Goal: Task Accomplishment & Management: Manage account settings

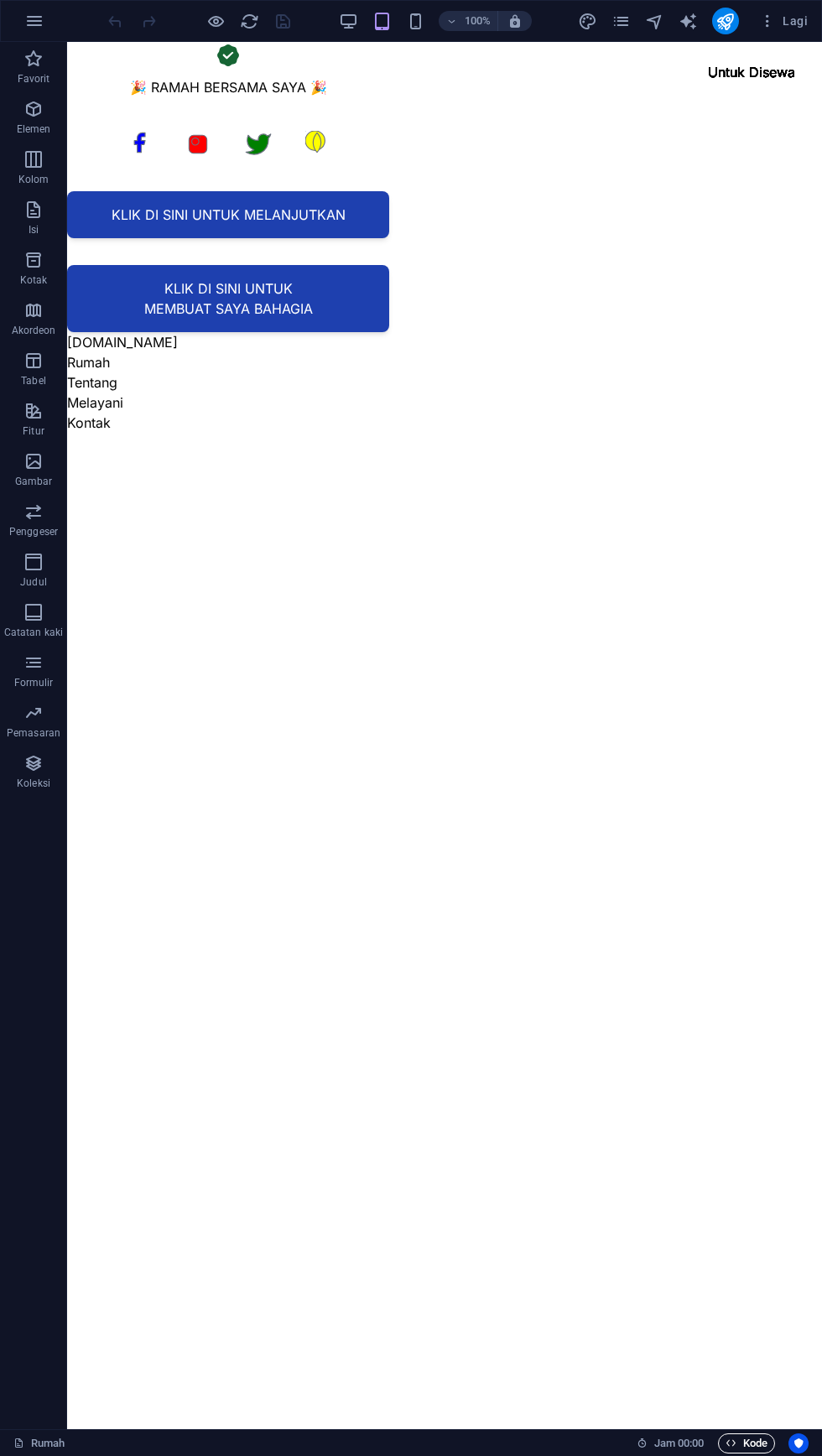
click at [746, 1438] on font "Kode" at bounding box center [755, 1443] width 24 height 13
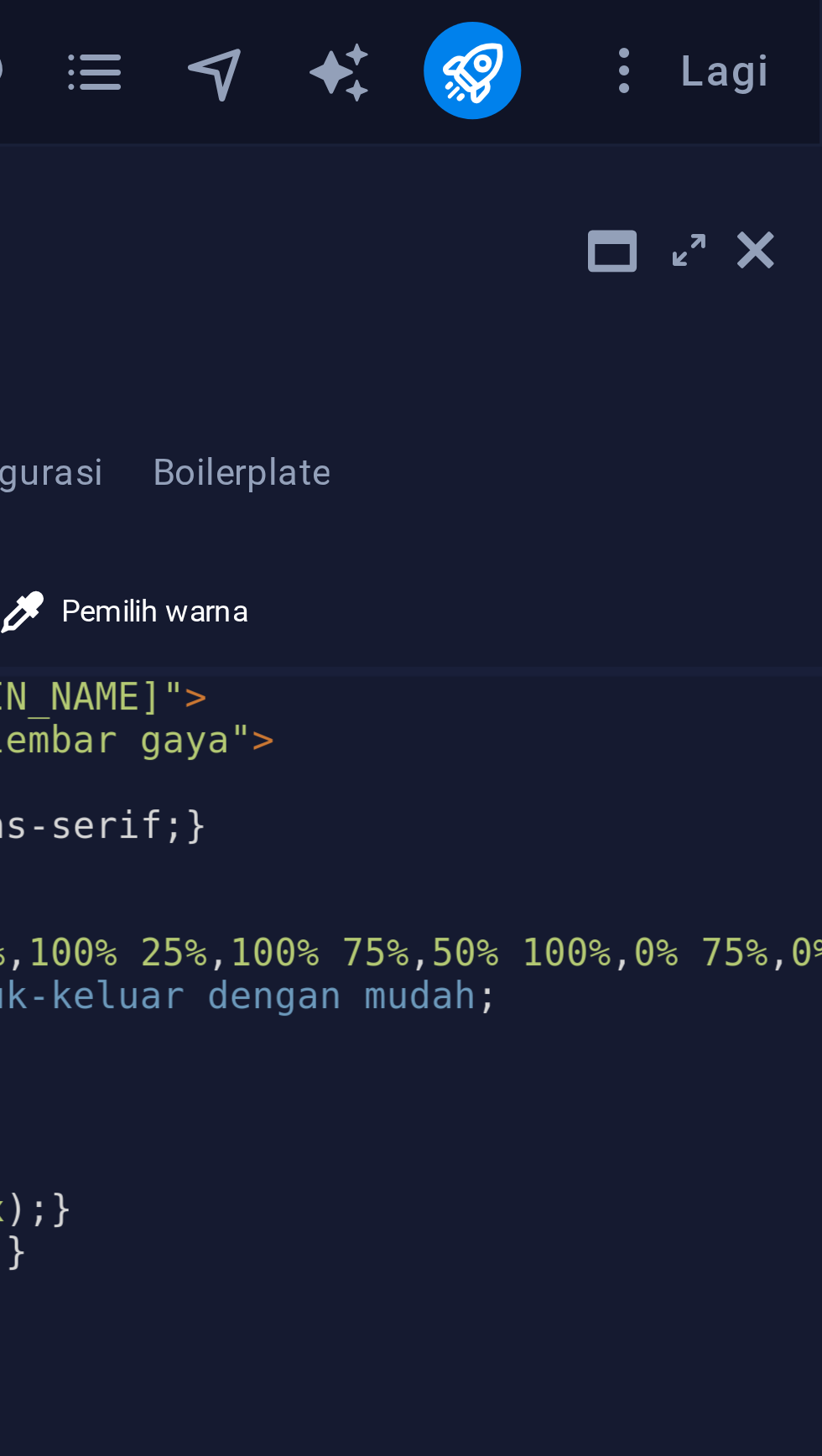
scroll to position [0, 123]
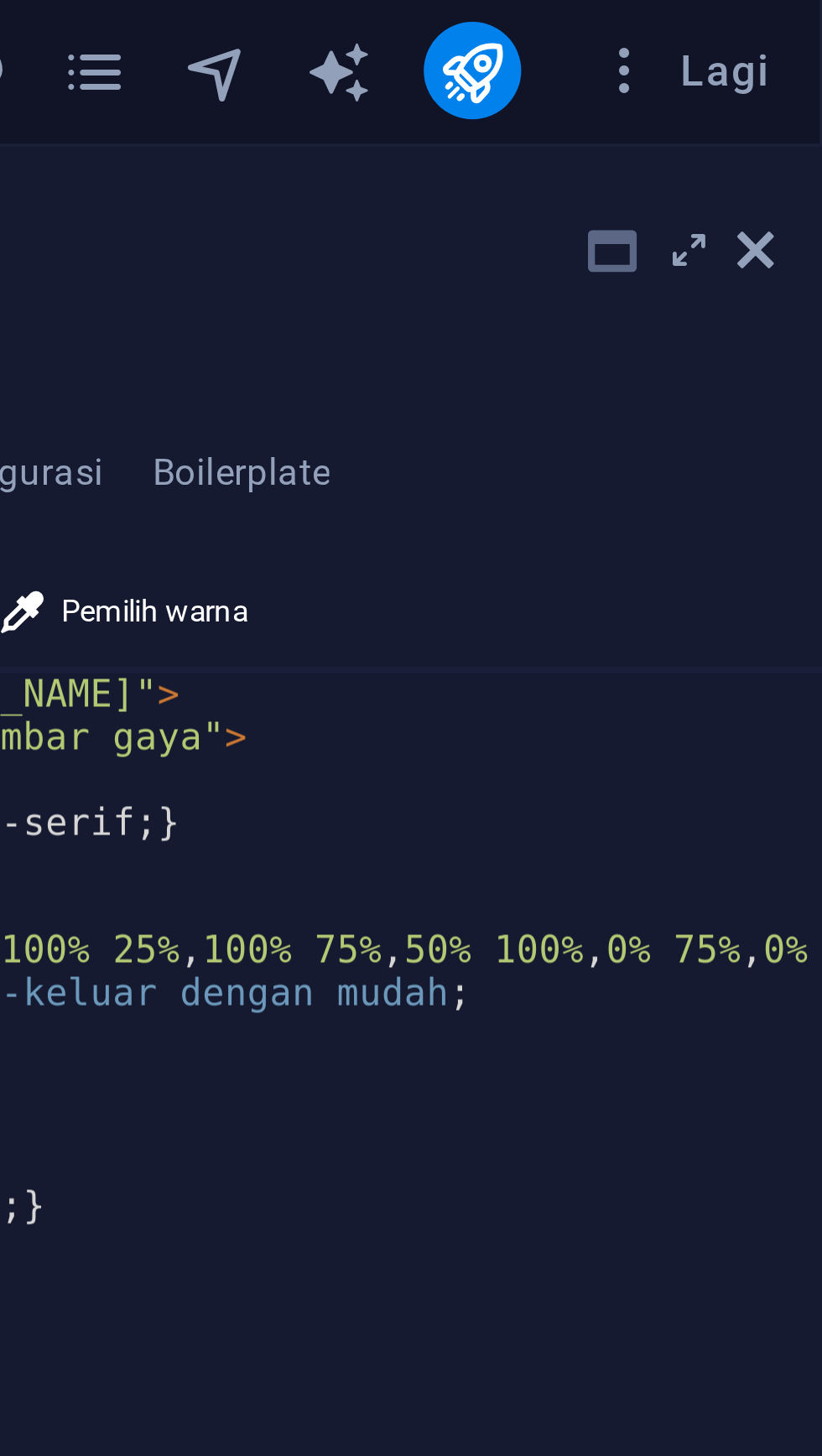
click at [763, 68] on icon at bounding box center [763, 70] width 14 height 14
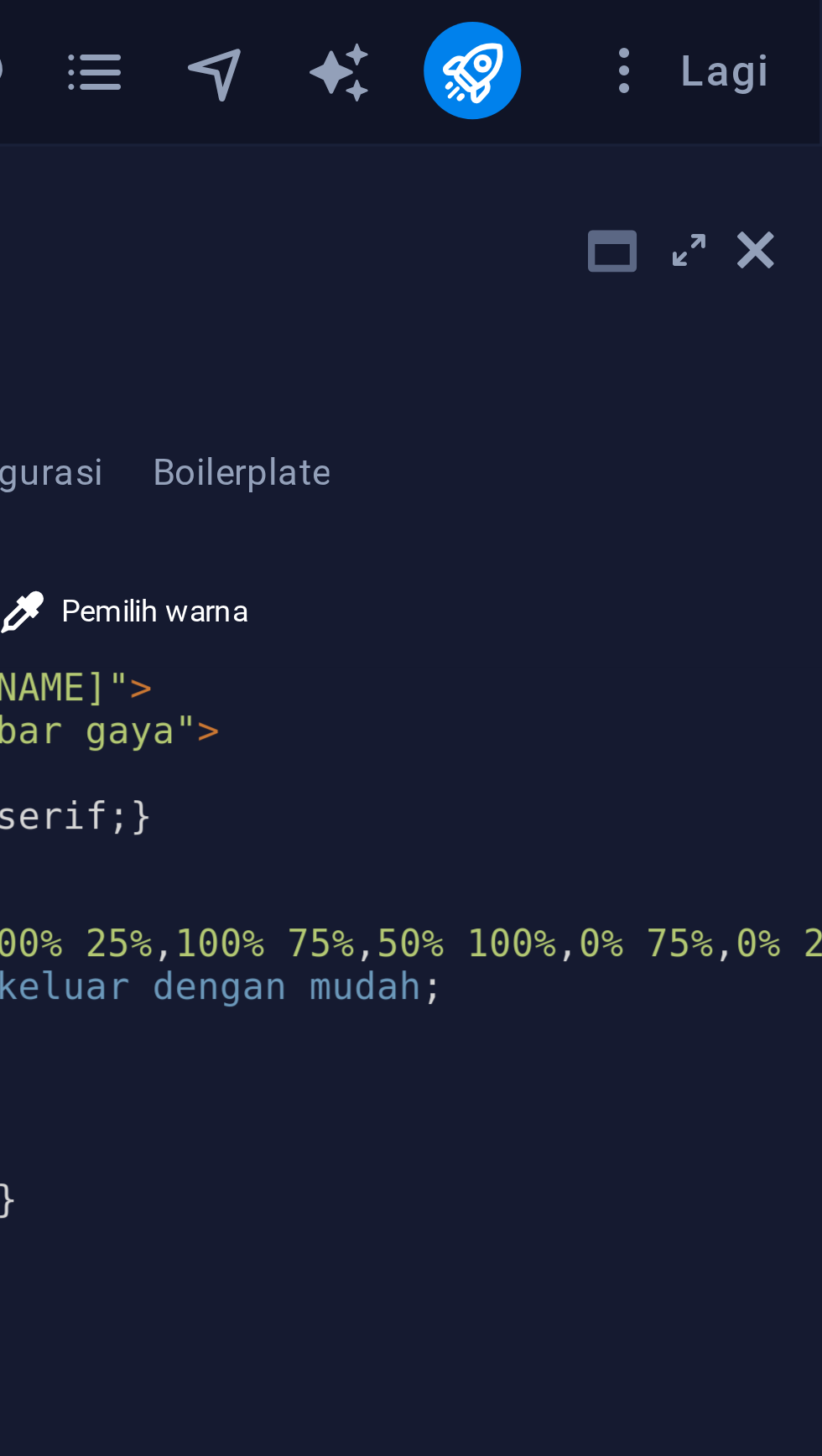
scroll to position [0, 134]
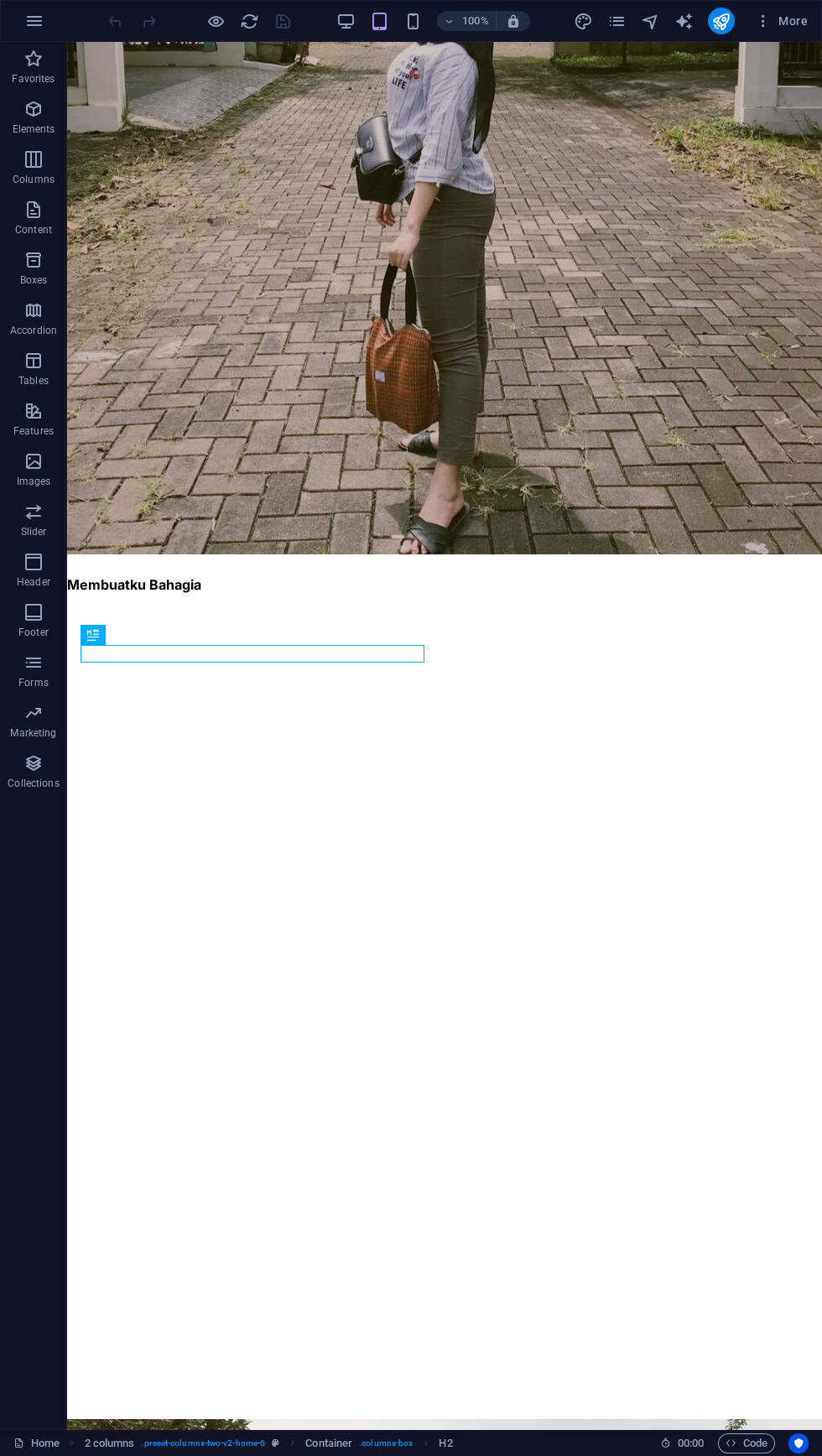
scroll to position [3047, 0]
click at [755, 1447] on font "Kode" at bounding box center [755, 1443] width 24 height 13
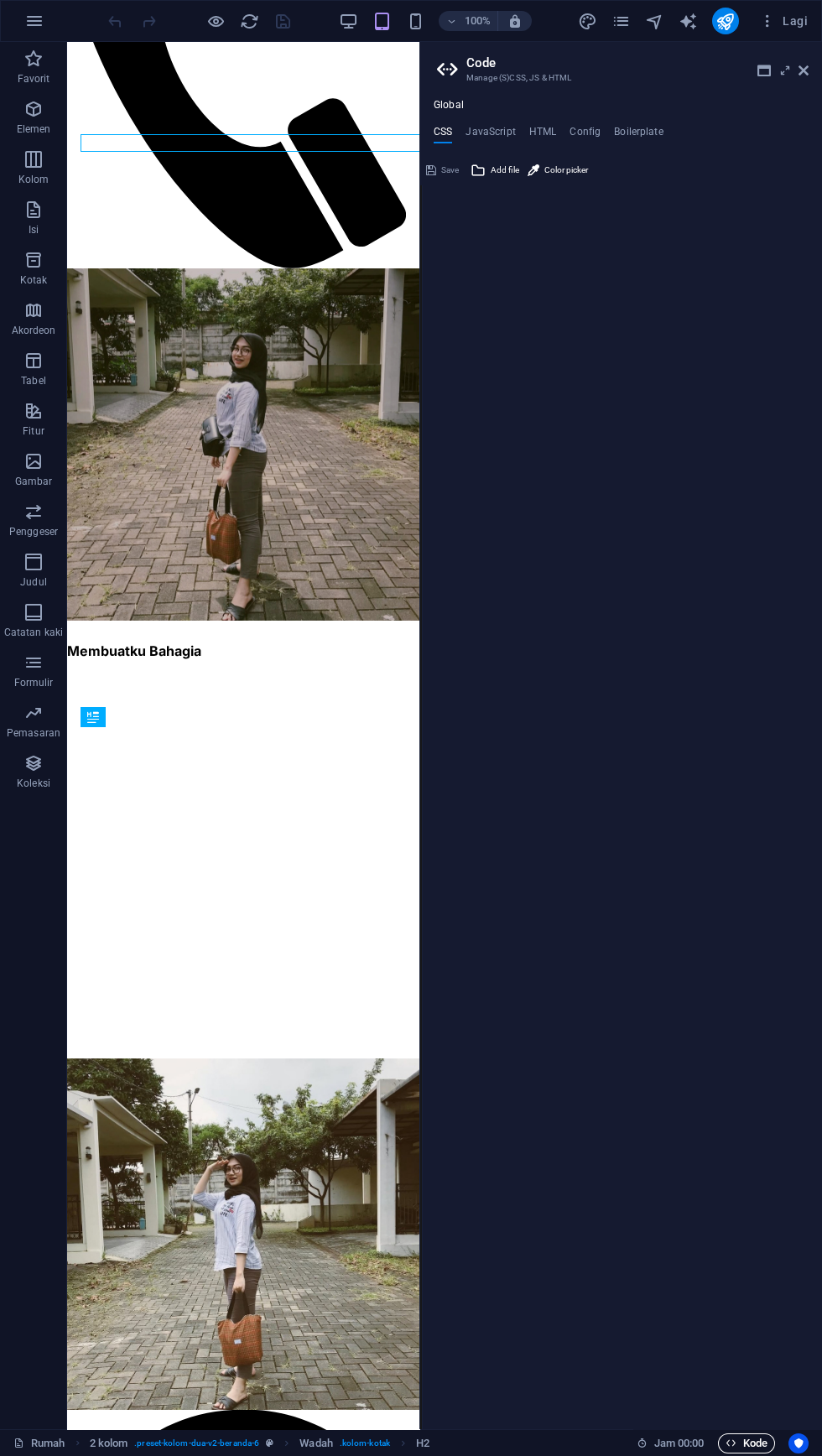
click at [744, 1443] on font "Kode" at bounding box center [755, 1443] width 24 height 13
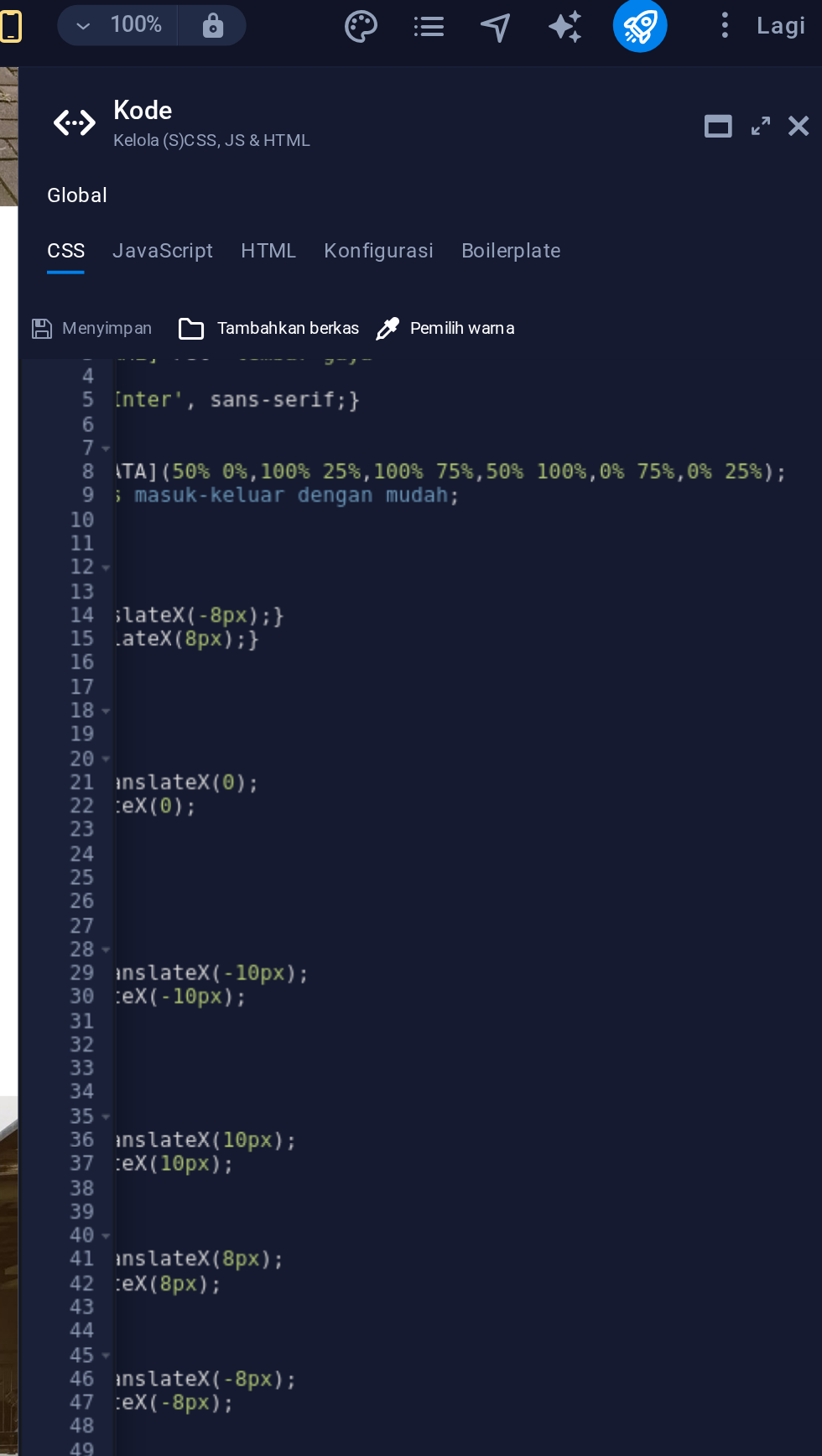
scroll to position [0, 185]
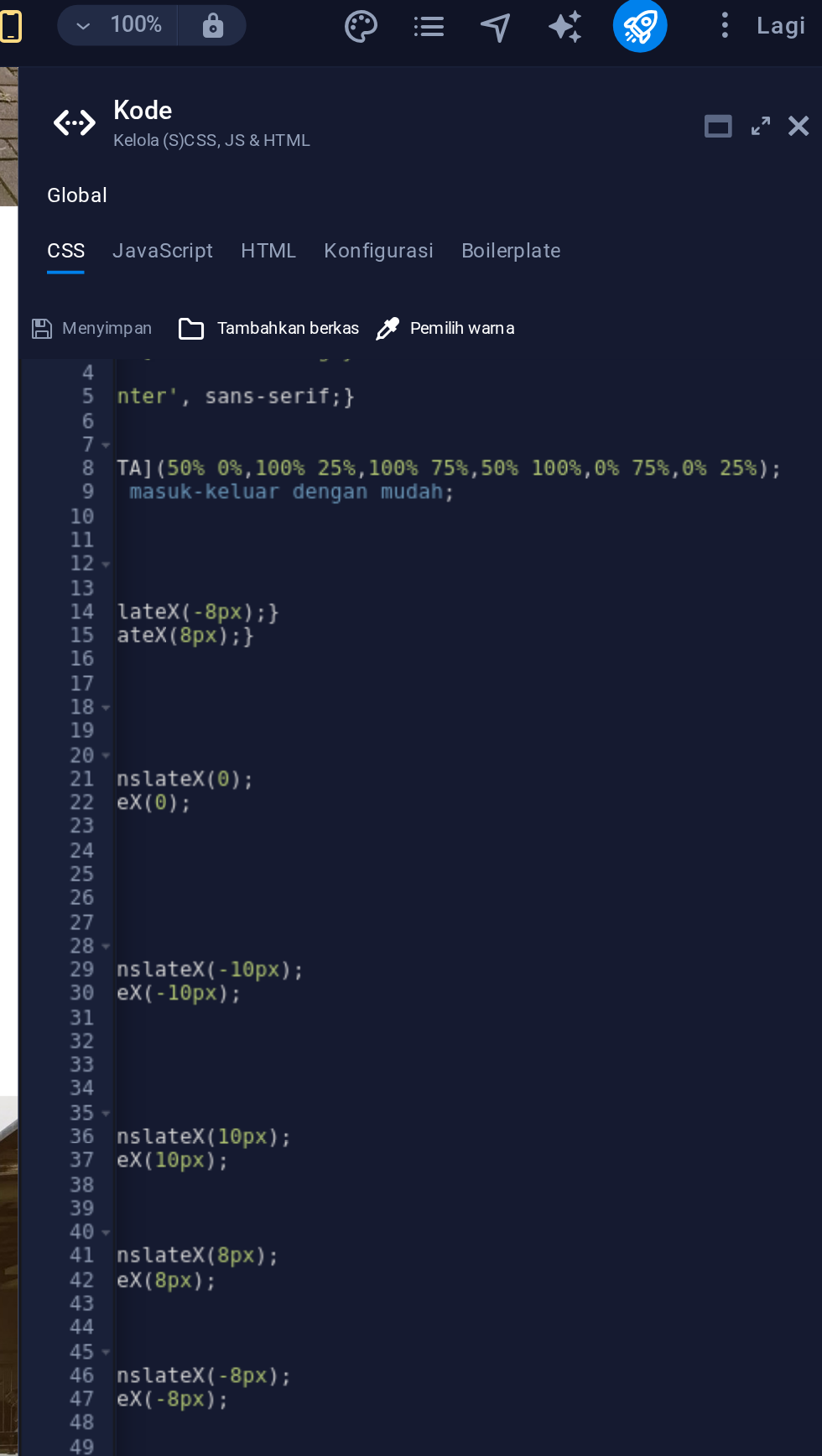
click at [760, 69] on icon at bounding box center [763, 70] width 14 height 14
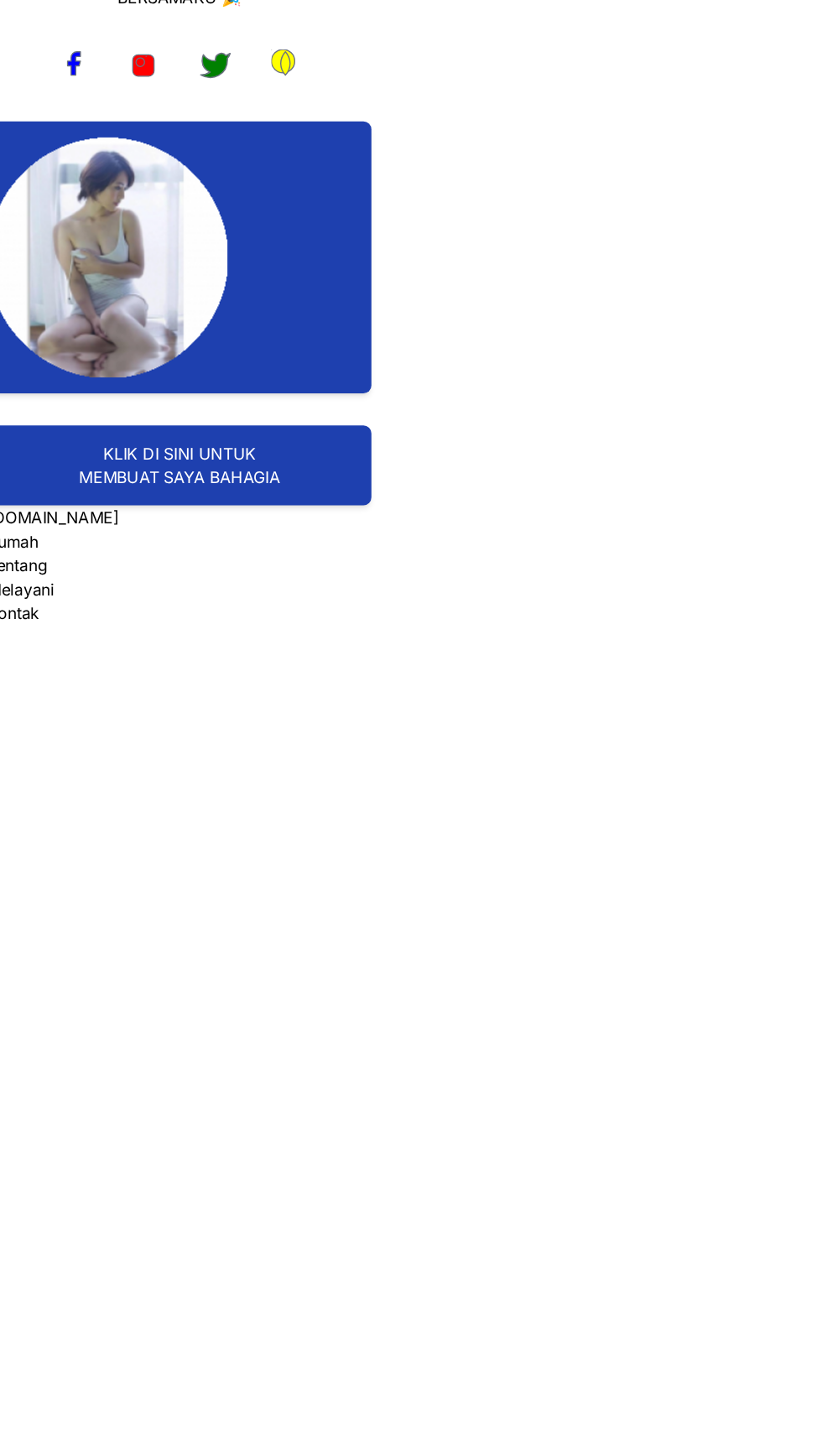
scroll to position [0, 0]
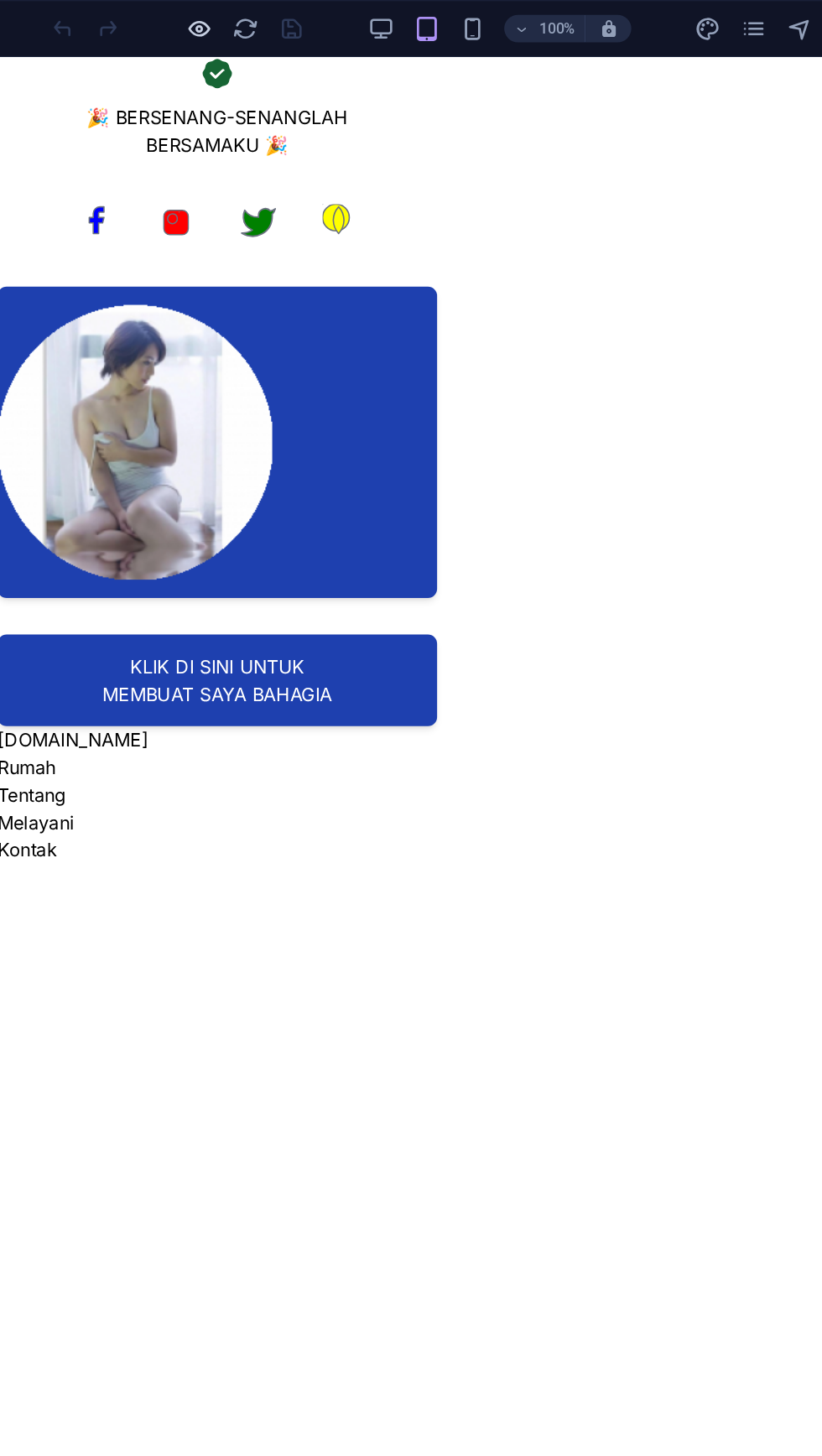
click at [208, 20] on icon "button" at bounding box center [215, 21] width 19 height 19
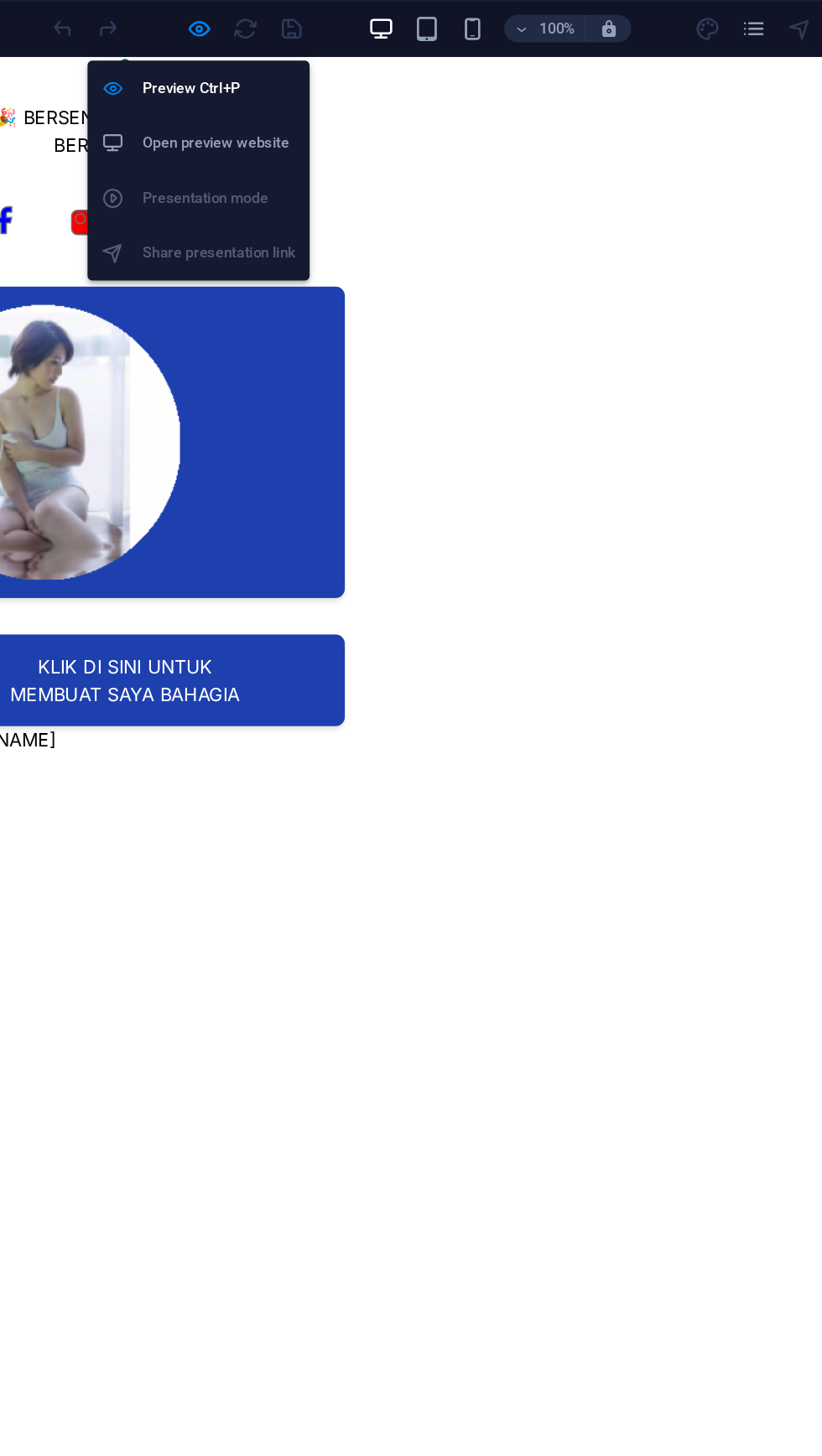
click at [252, 108] on h6 "Open preview website" at bounding box center [230, 104] width 113 height 20
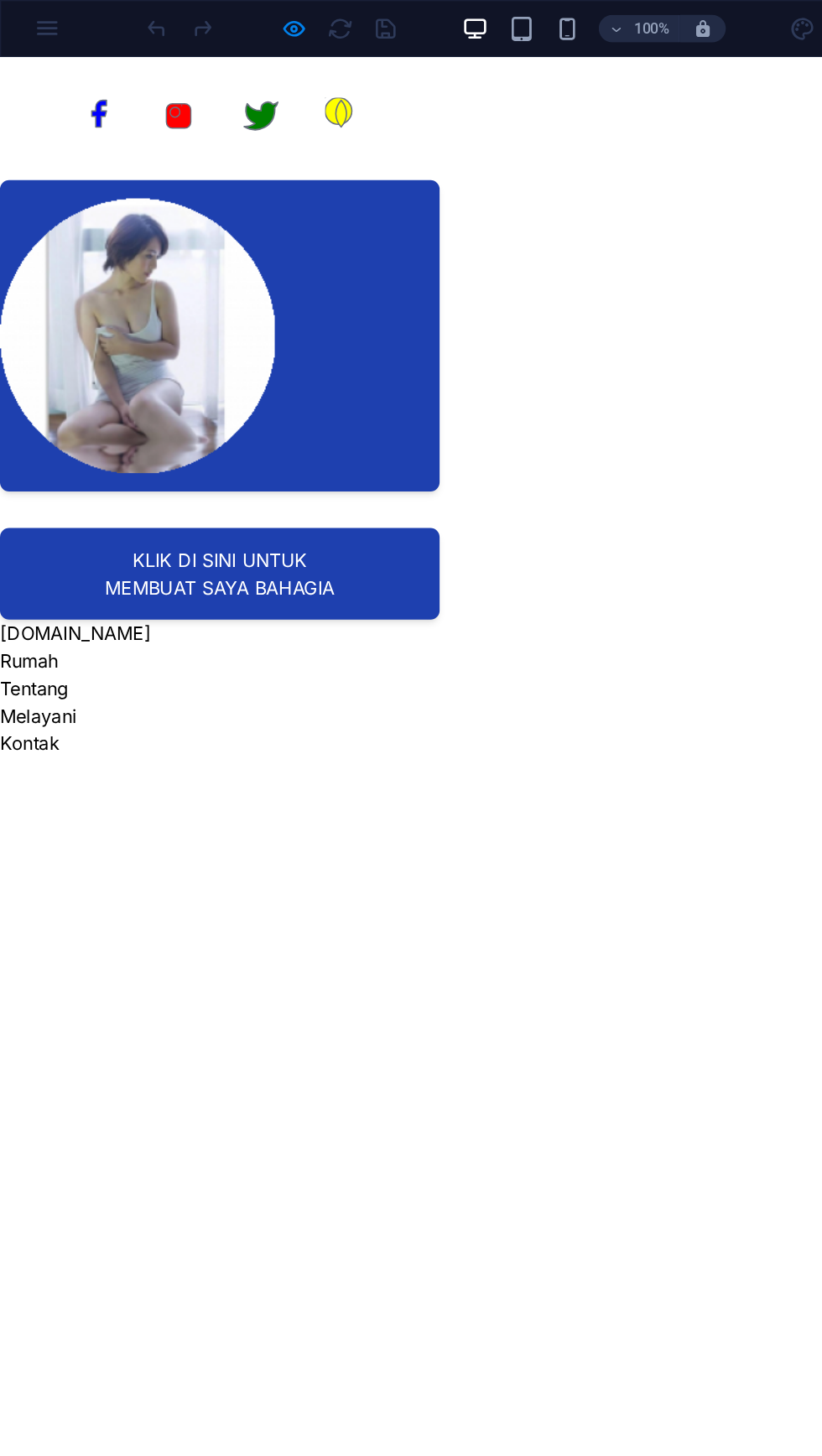
scroll to position [61, 0]
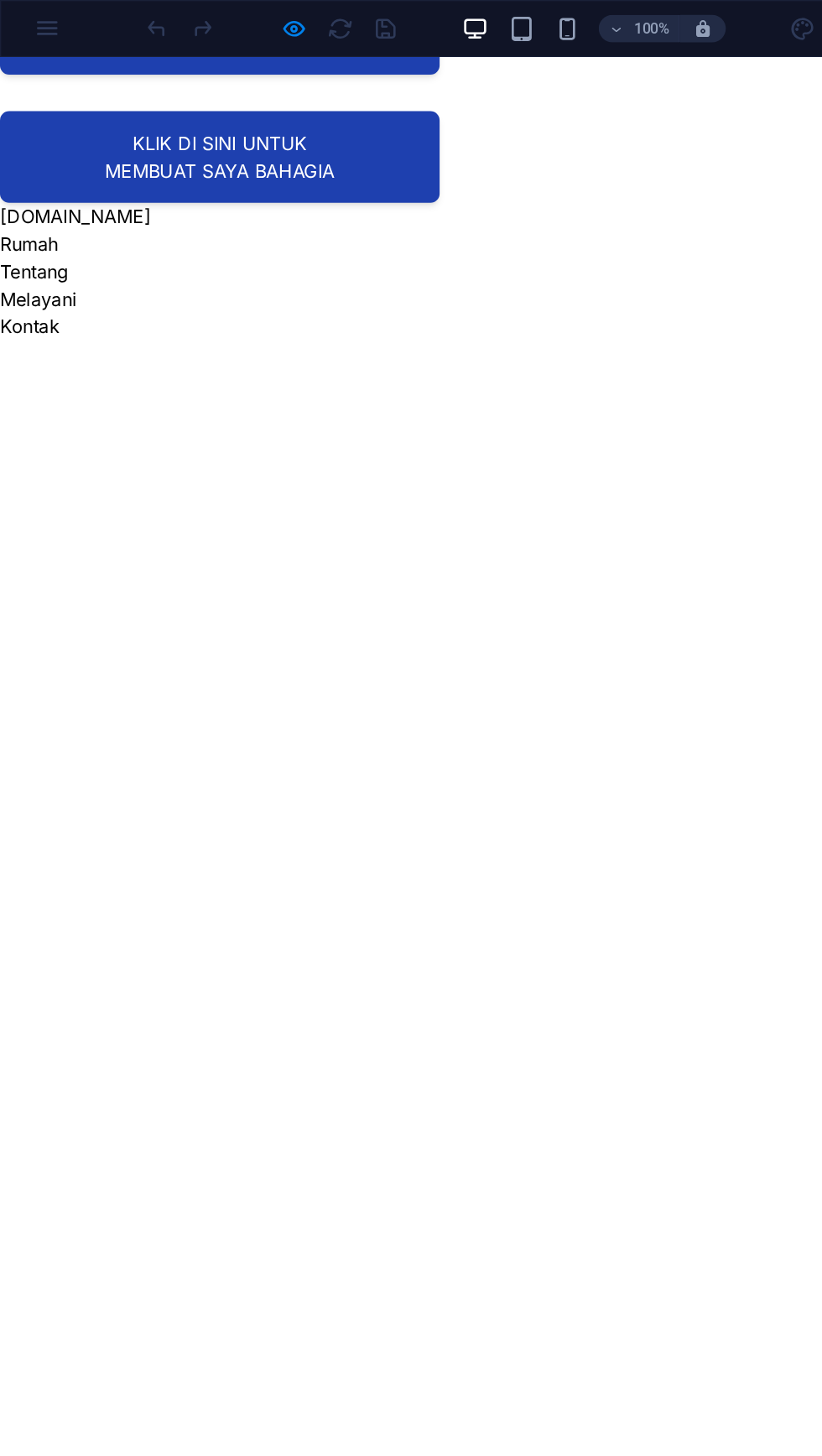
scroll to position [0, 0]
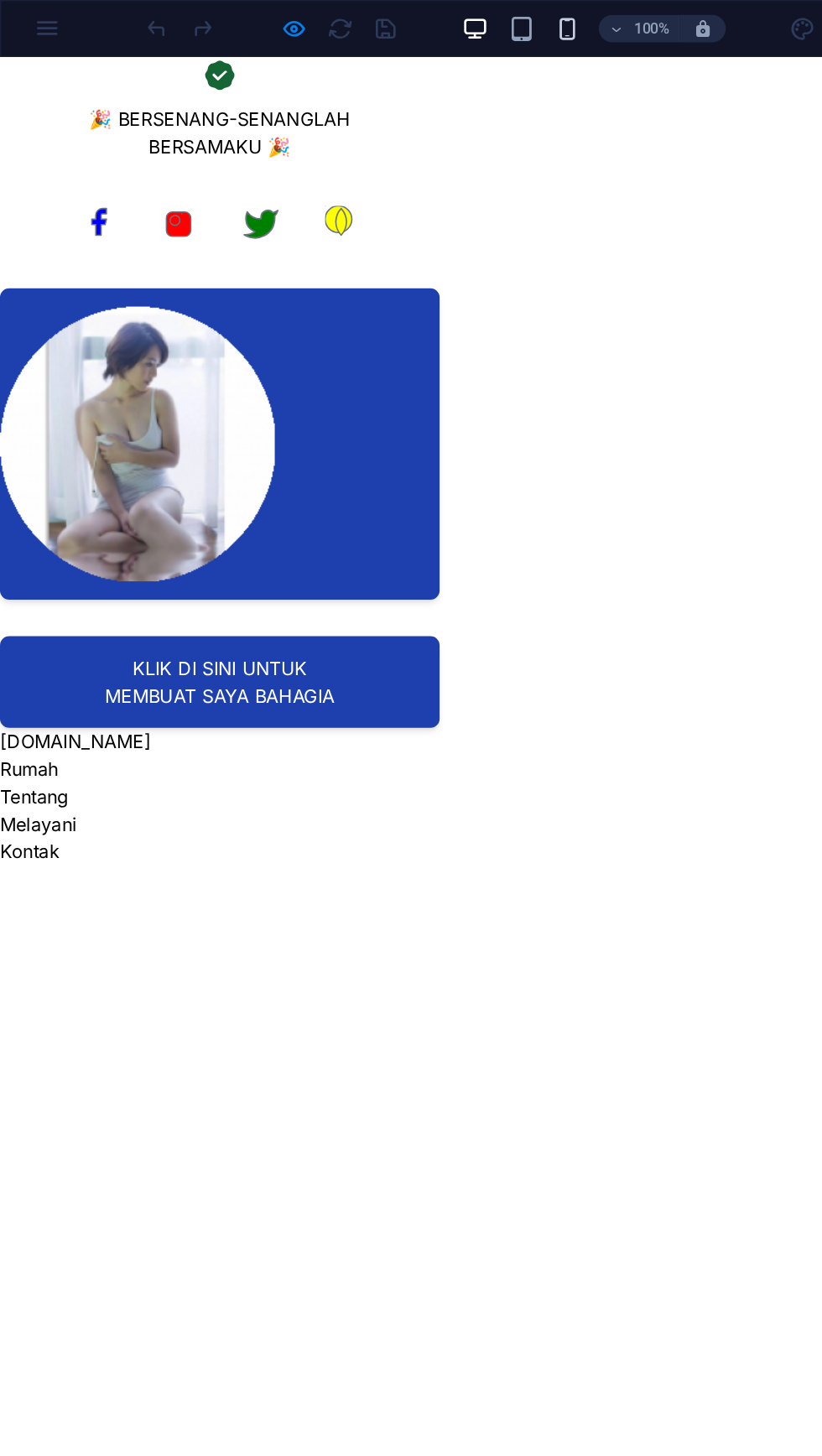
click at [420, 20] on icon "button" at bounding box center [415, 21] width 19 height 19
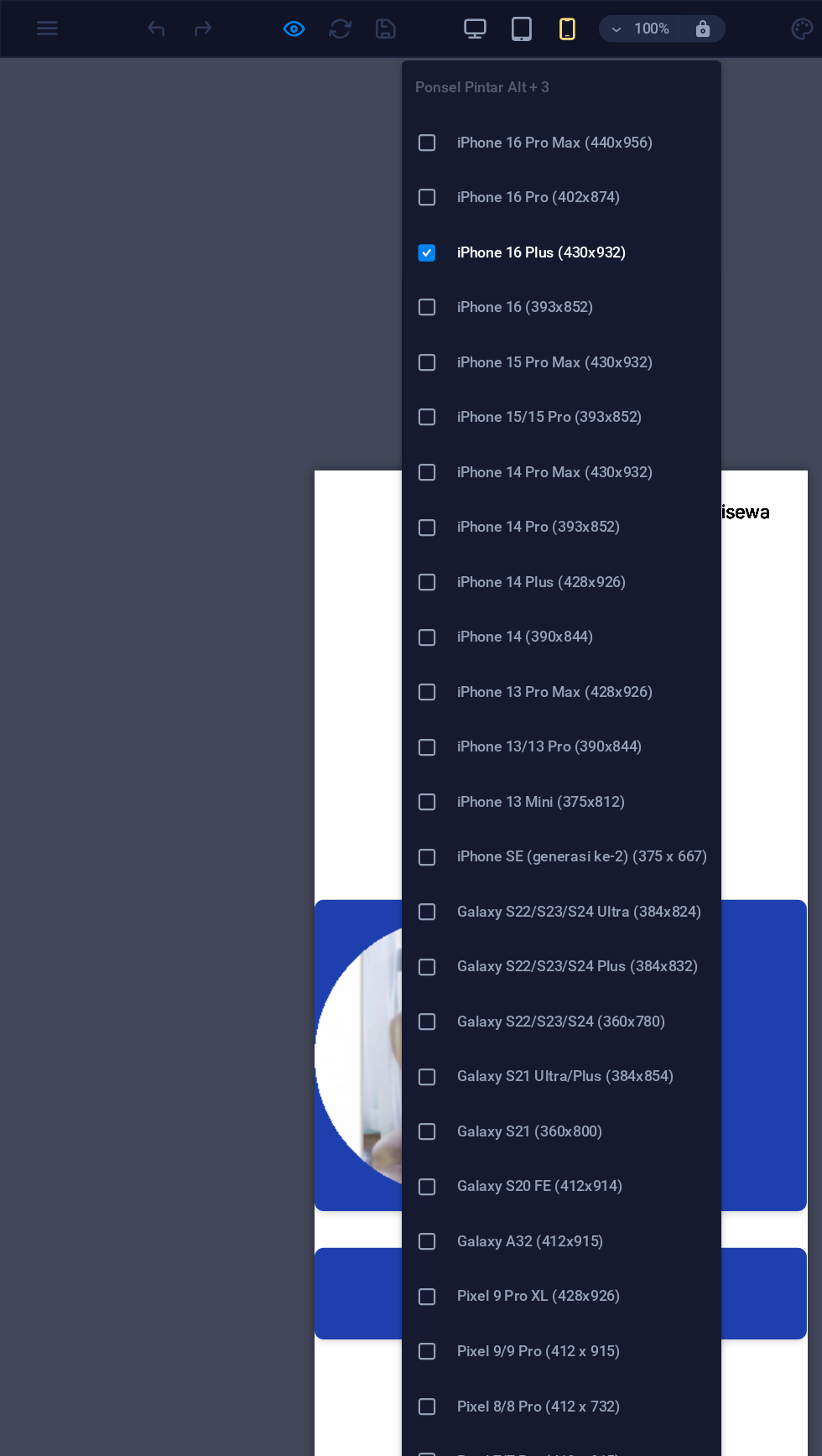
click at [578, 228] on div at bounding box center [411, 736] width 822 height 1388
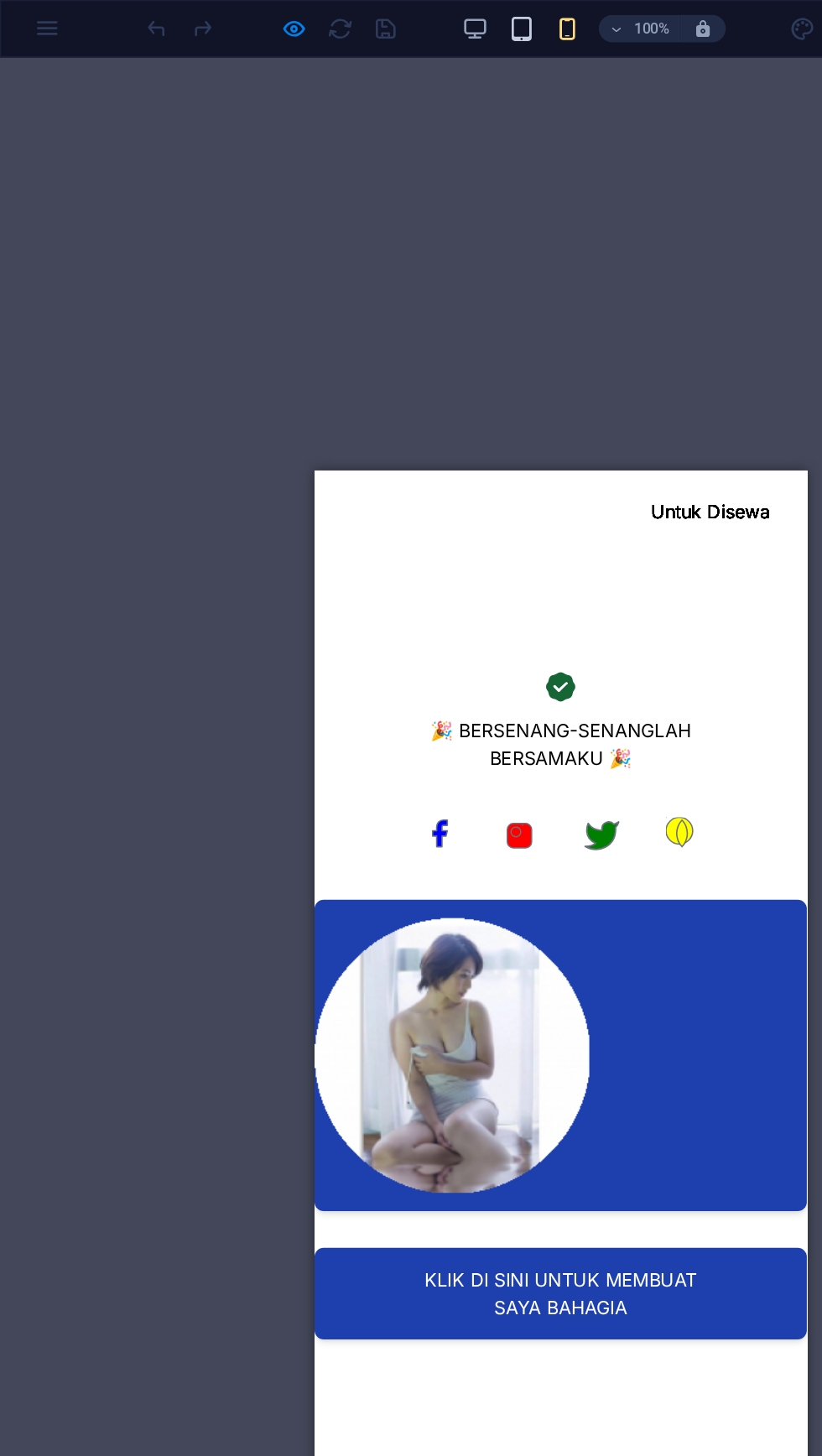
click at [383, 26] on icon "button" at bounding box center [382, 21] width 19 height 19
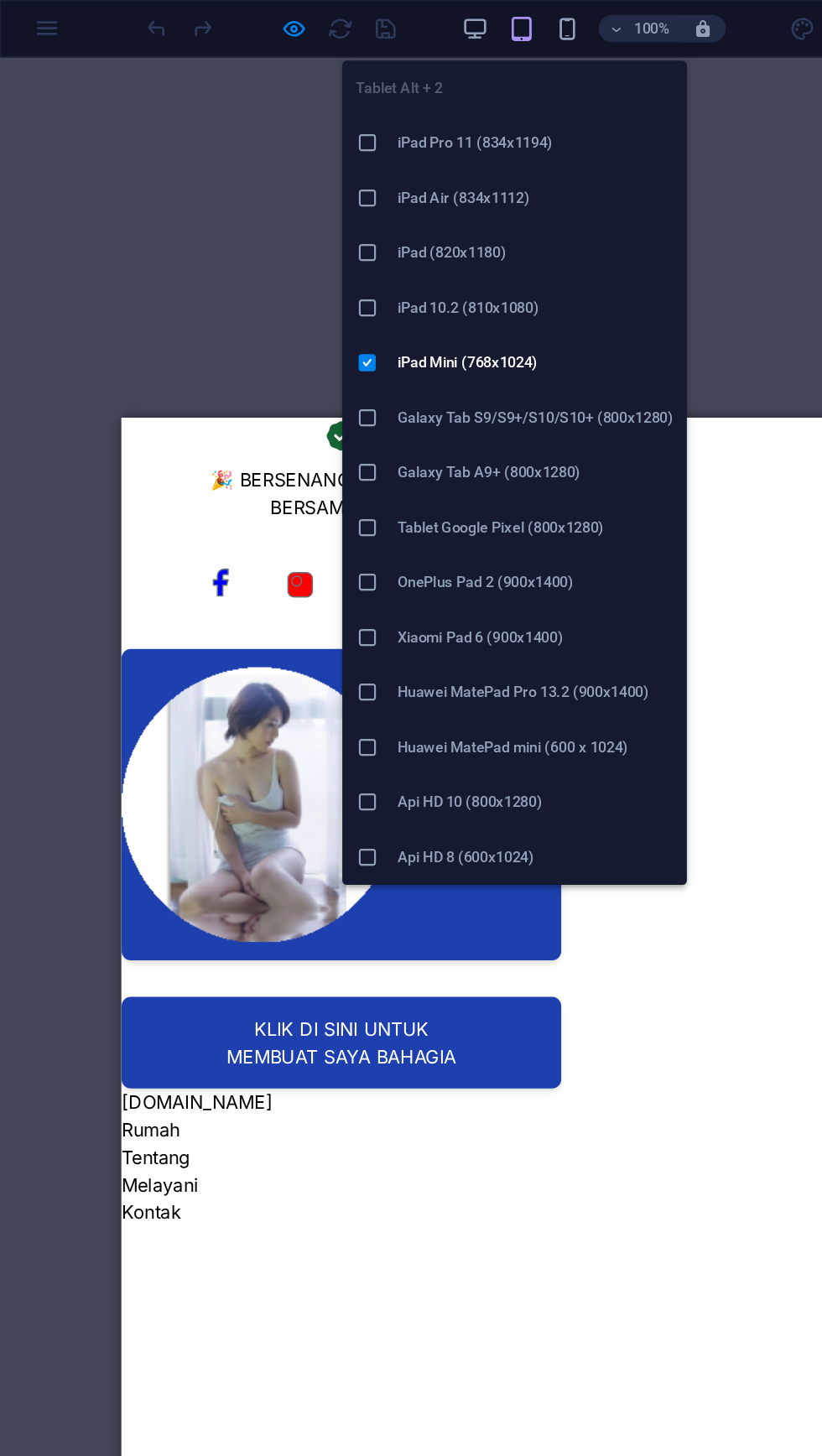
click at [564, 213] on div at bounding box center [411, 736] width 822 height 1388
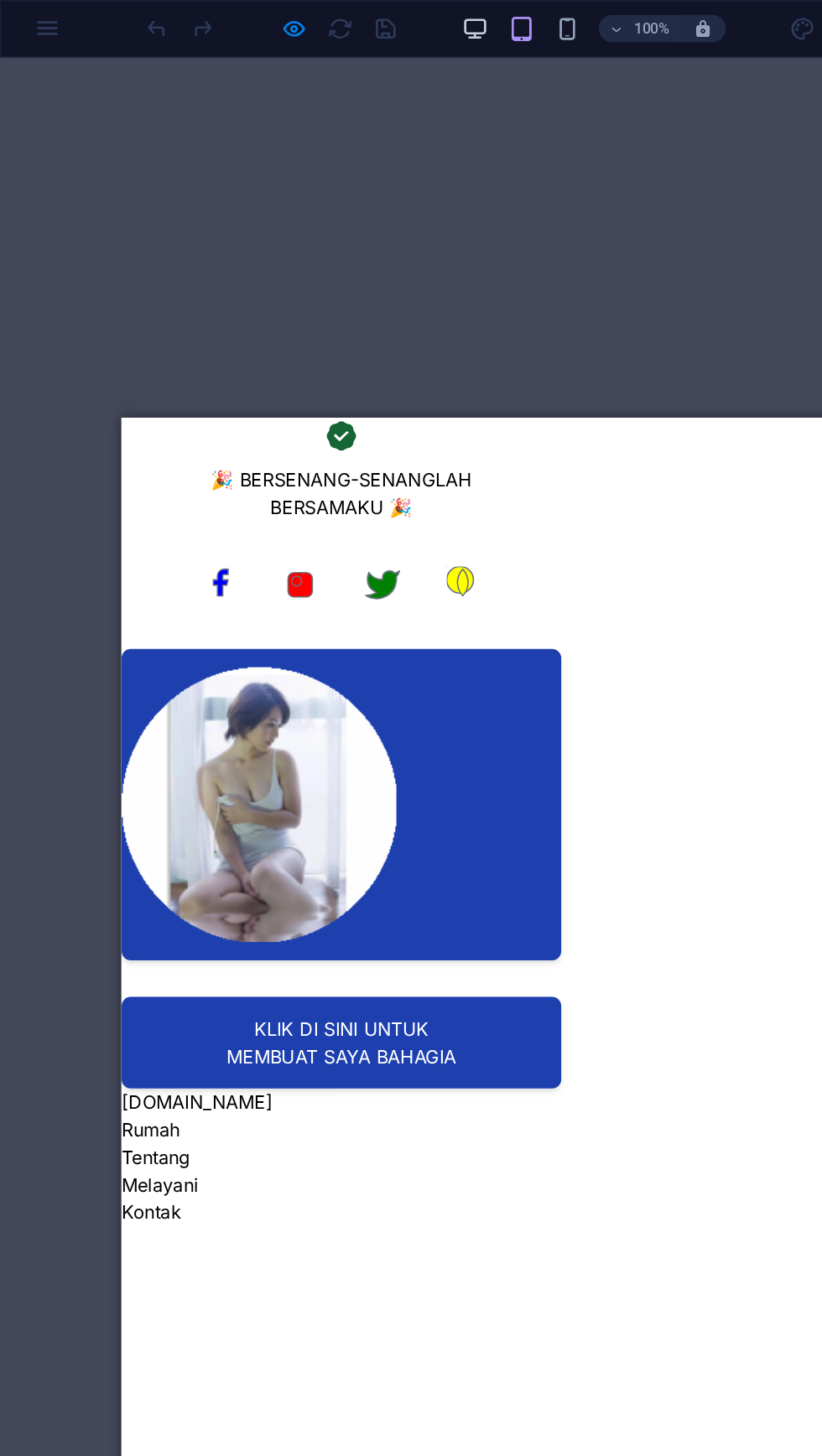
click at [349, 25] on icon "button" at bounding box center [348, 21] width 19 height 19
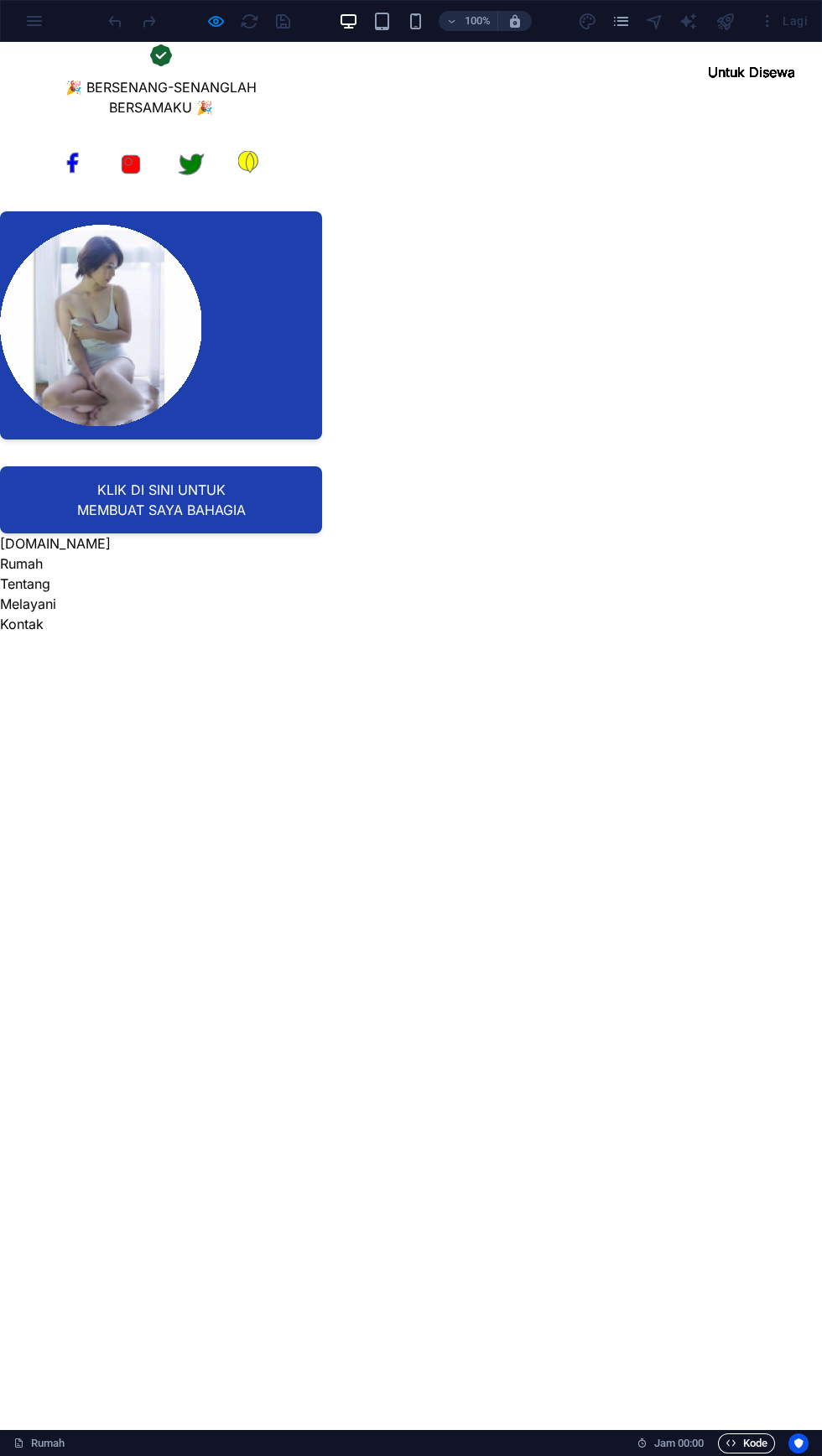
click at [746, 1448] on font "Kode" at bounding box center [755, 1443] width 24 height 13
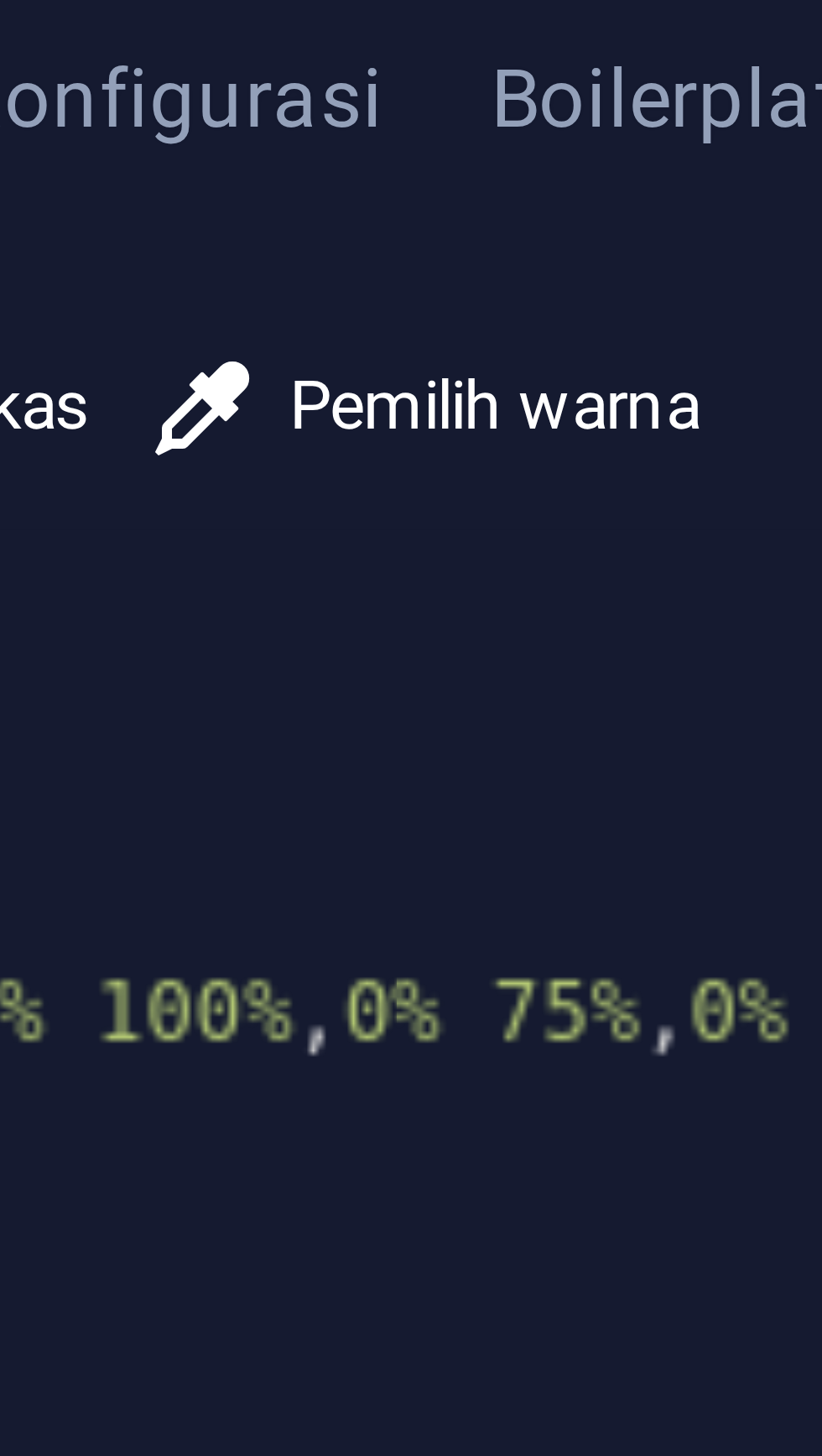
scroll to position [0, 279]
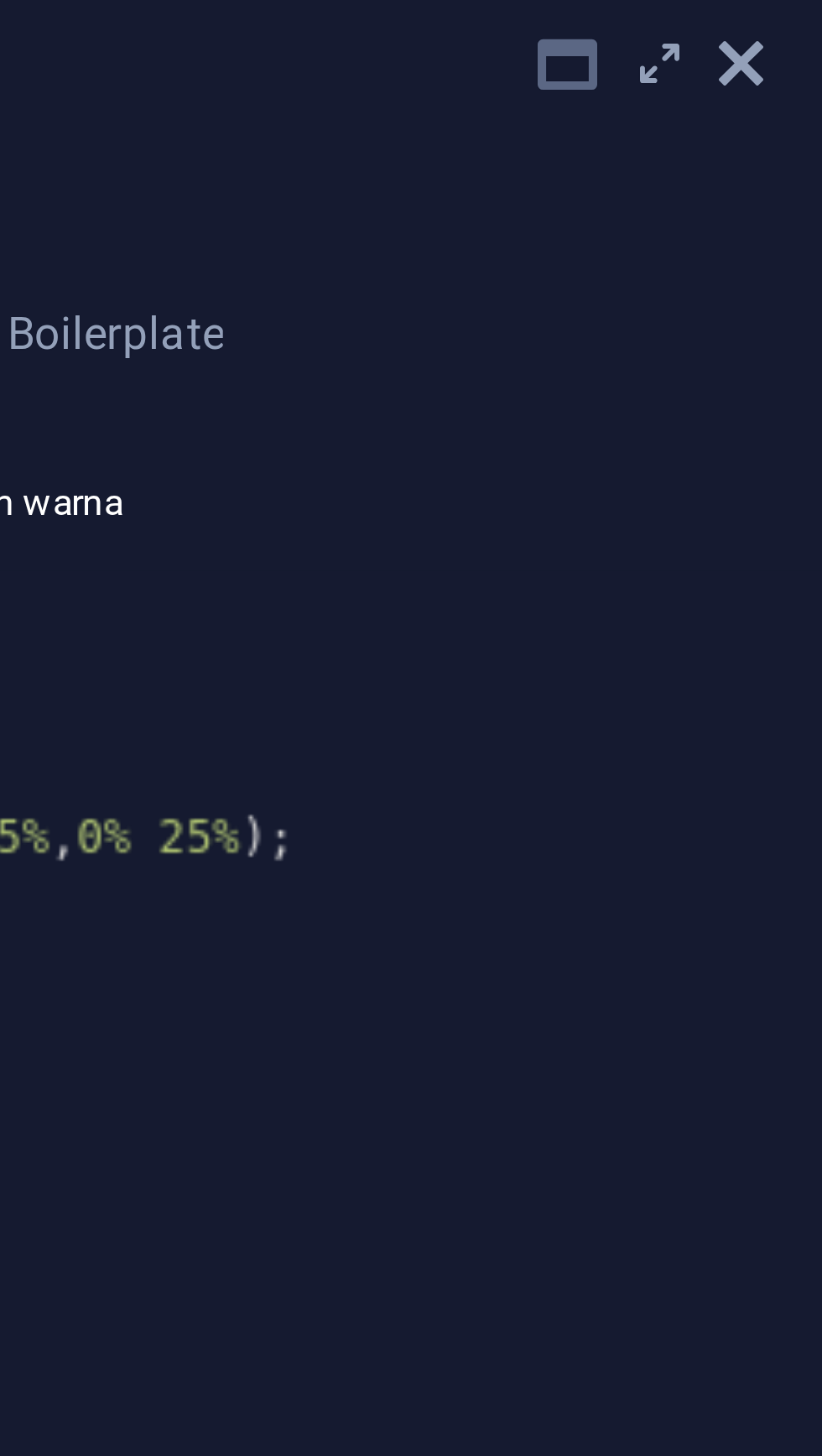
click at [764, 70] on icon at bounding box center [763, 70] width 14 height 14
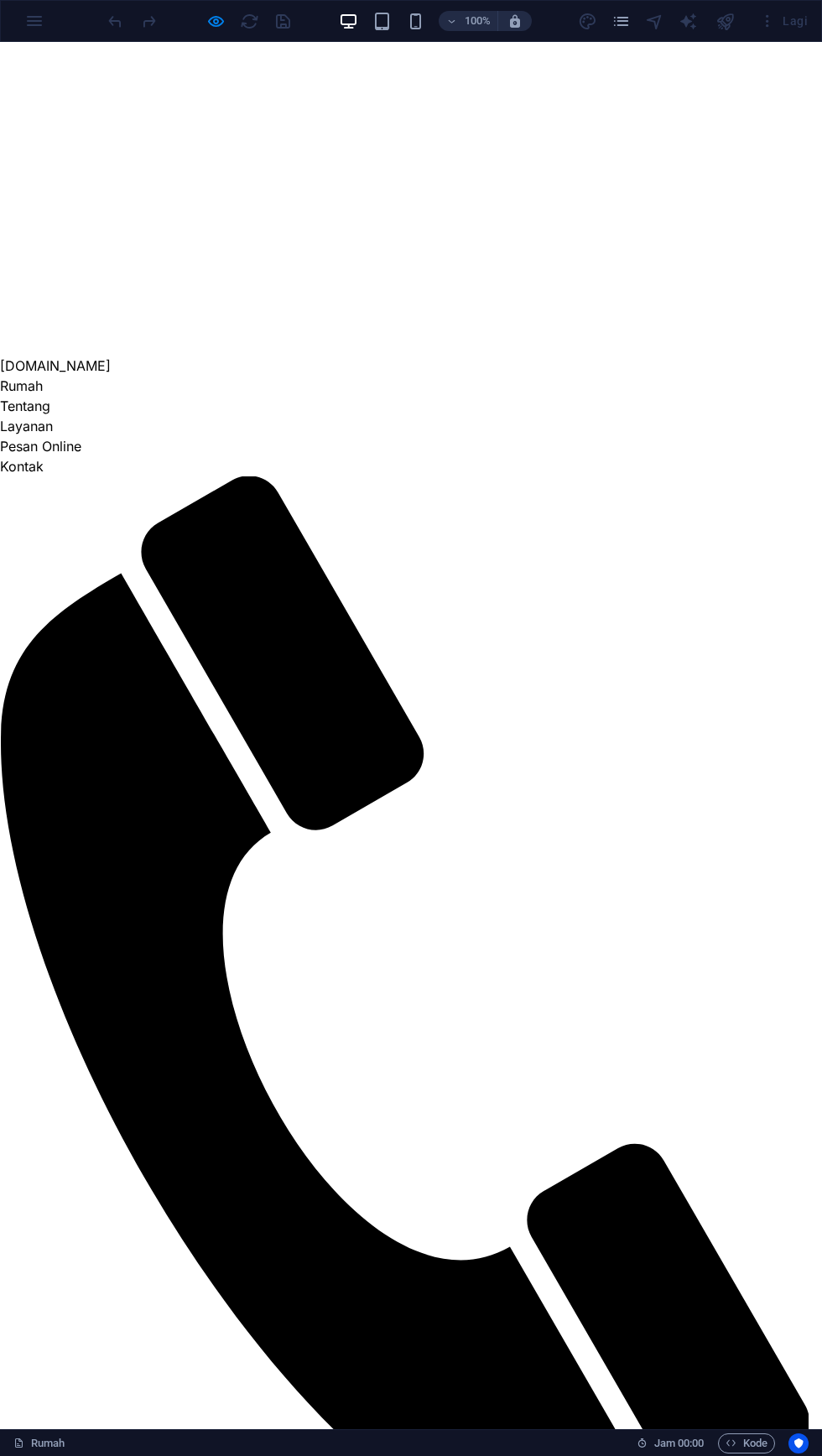
scroll to position [0, 0]
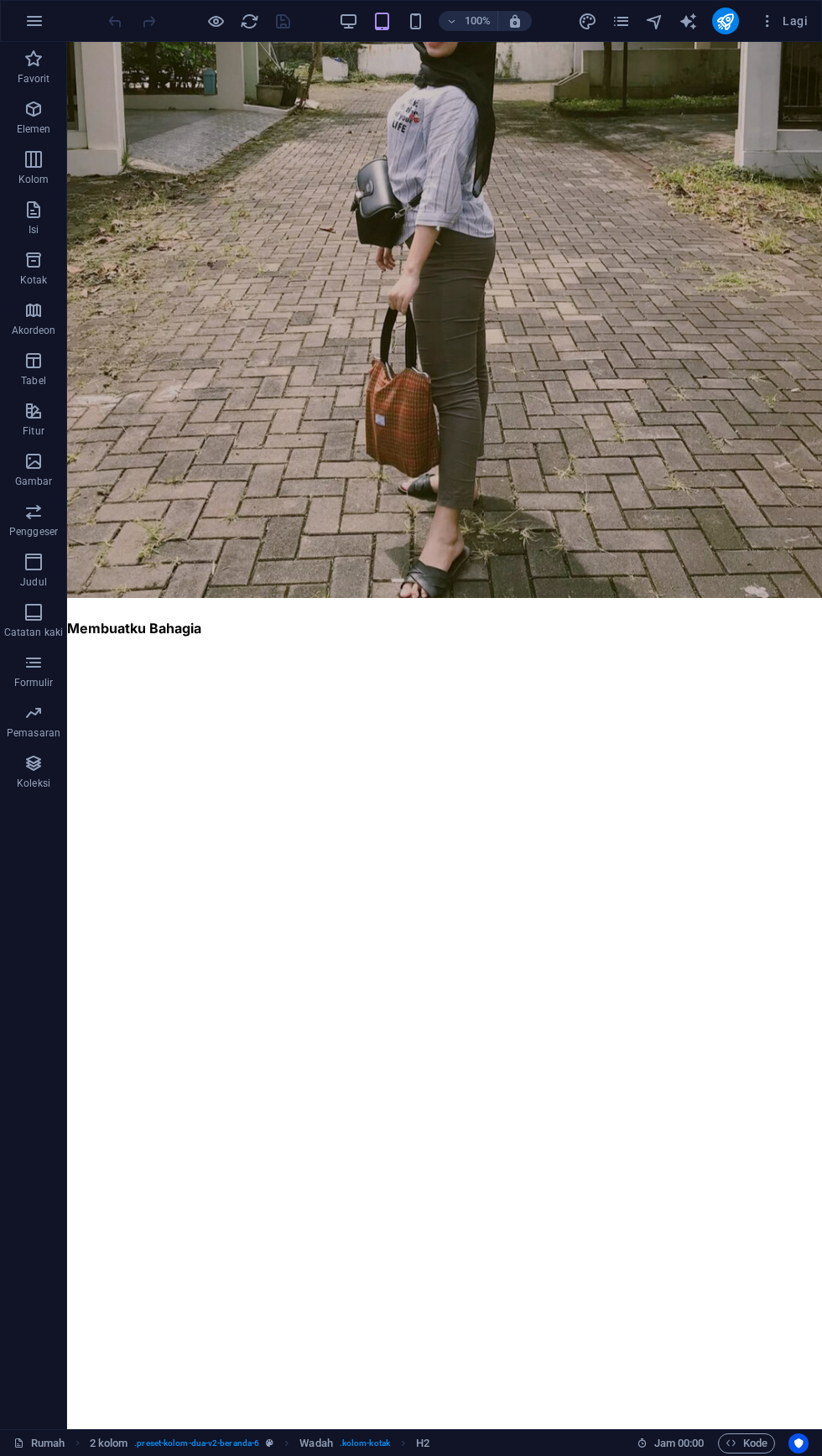
scroll to position [134, 0]
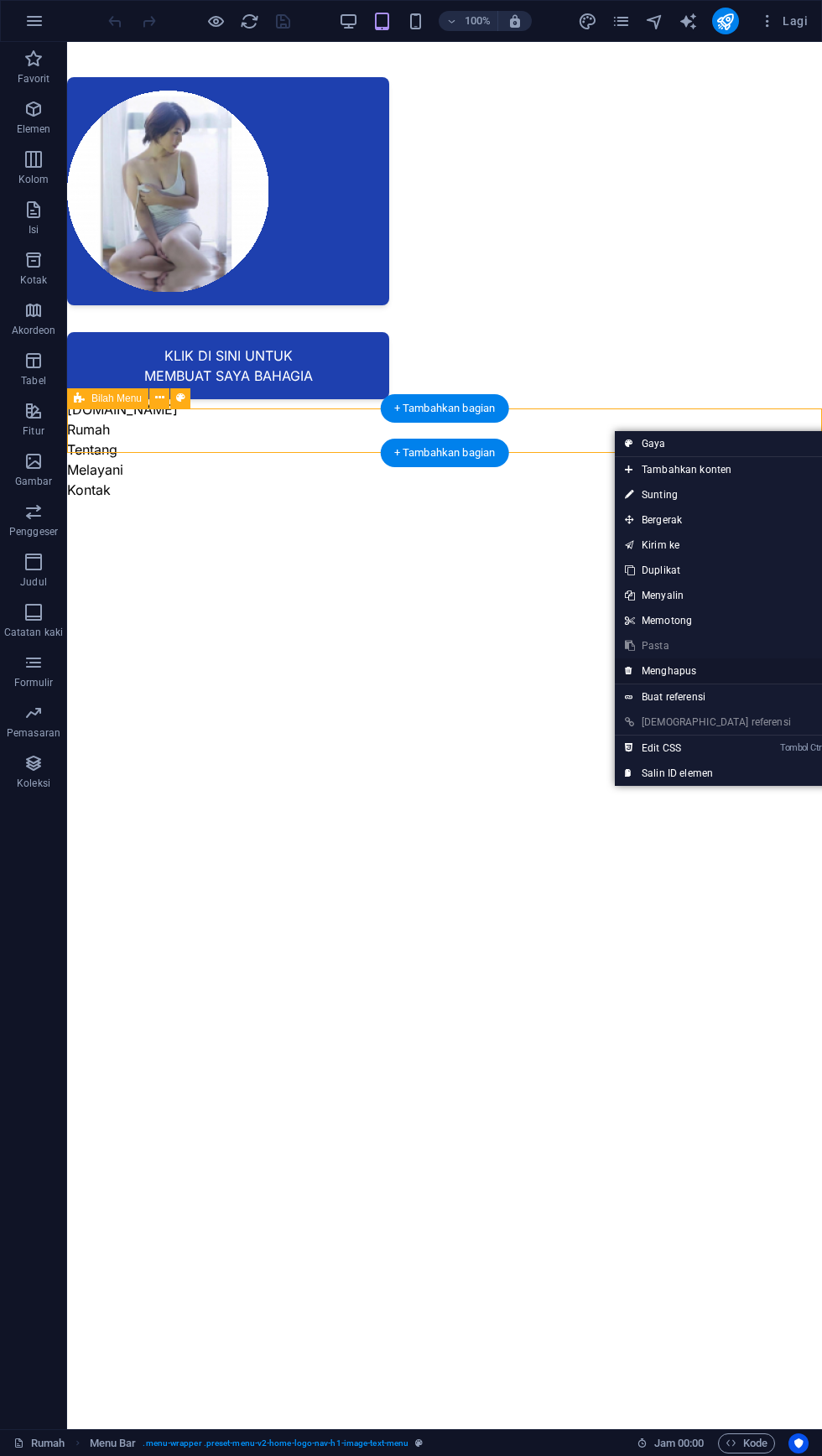
click at [698, 667] on link "⌦ Menghapus" at bounding box center [708, 671] width 186 height 25
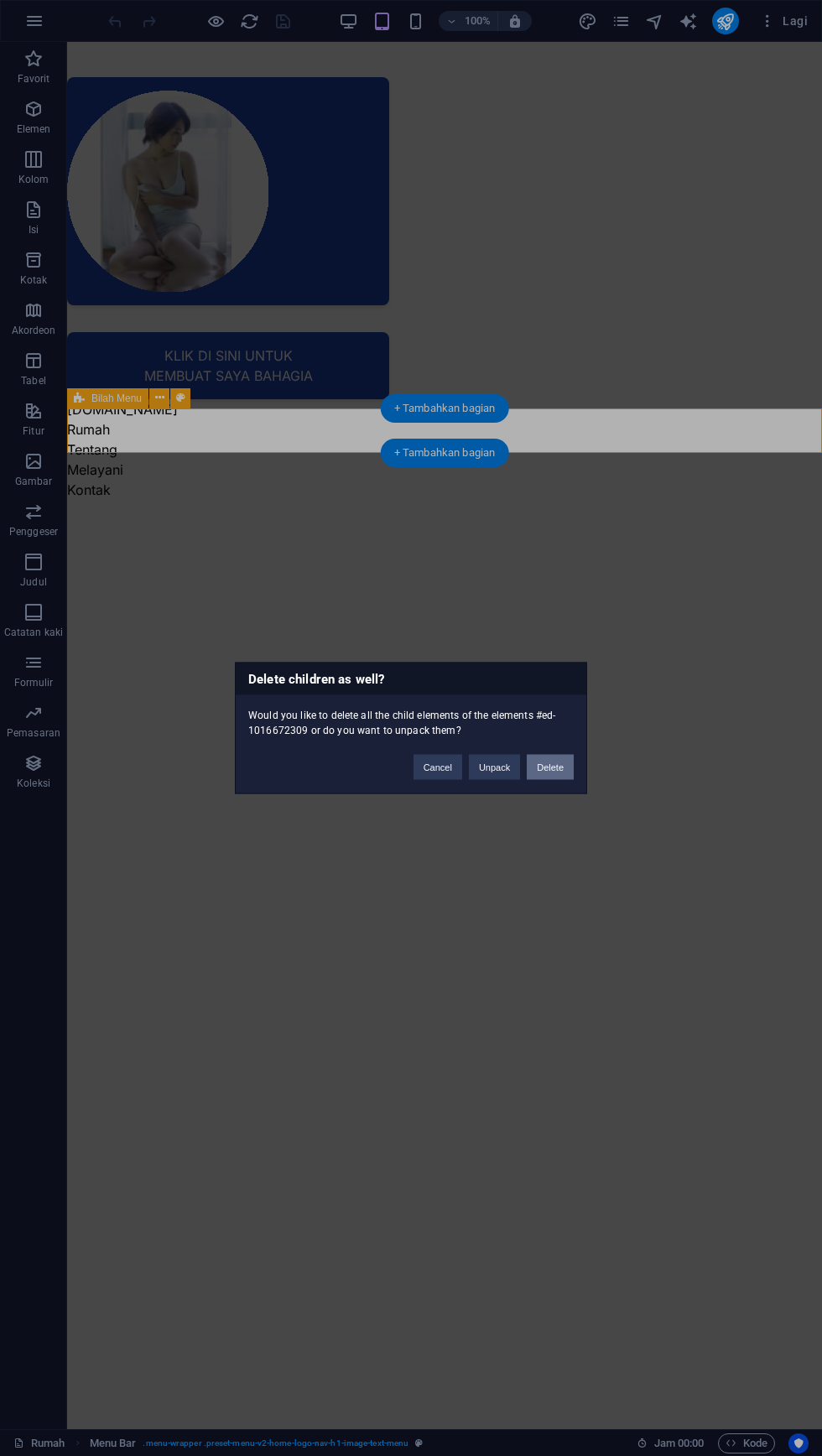
click at [571, 767] on button "Delete" at bounding box center [550, 768] width 47 height 25
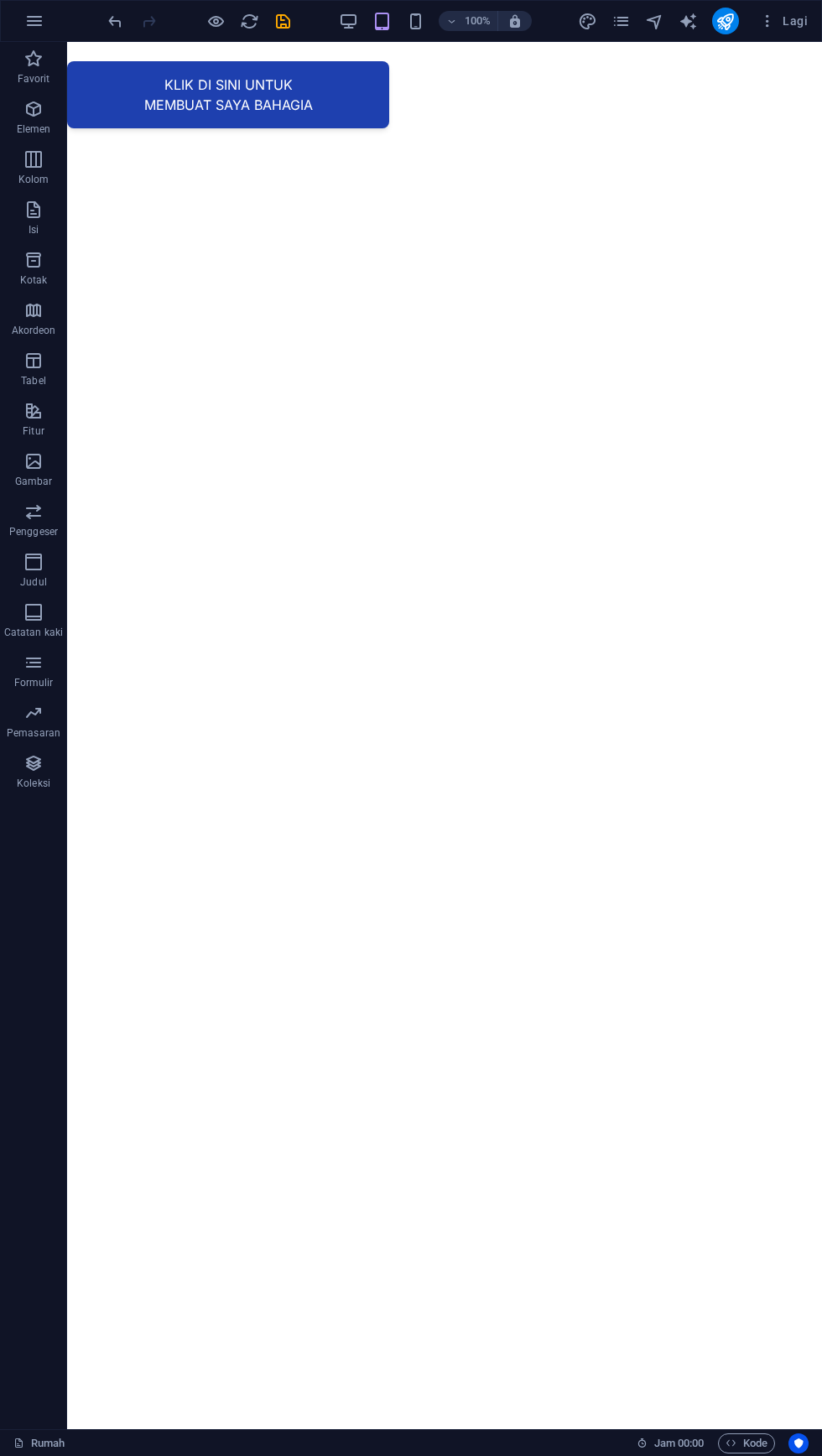
scroll to position [140, 0]
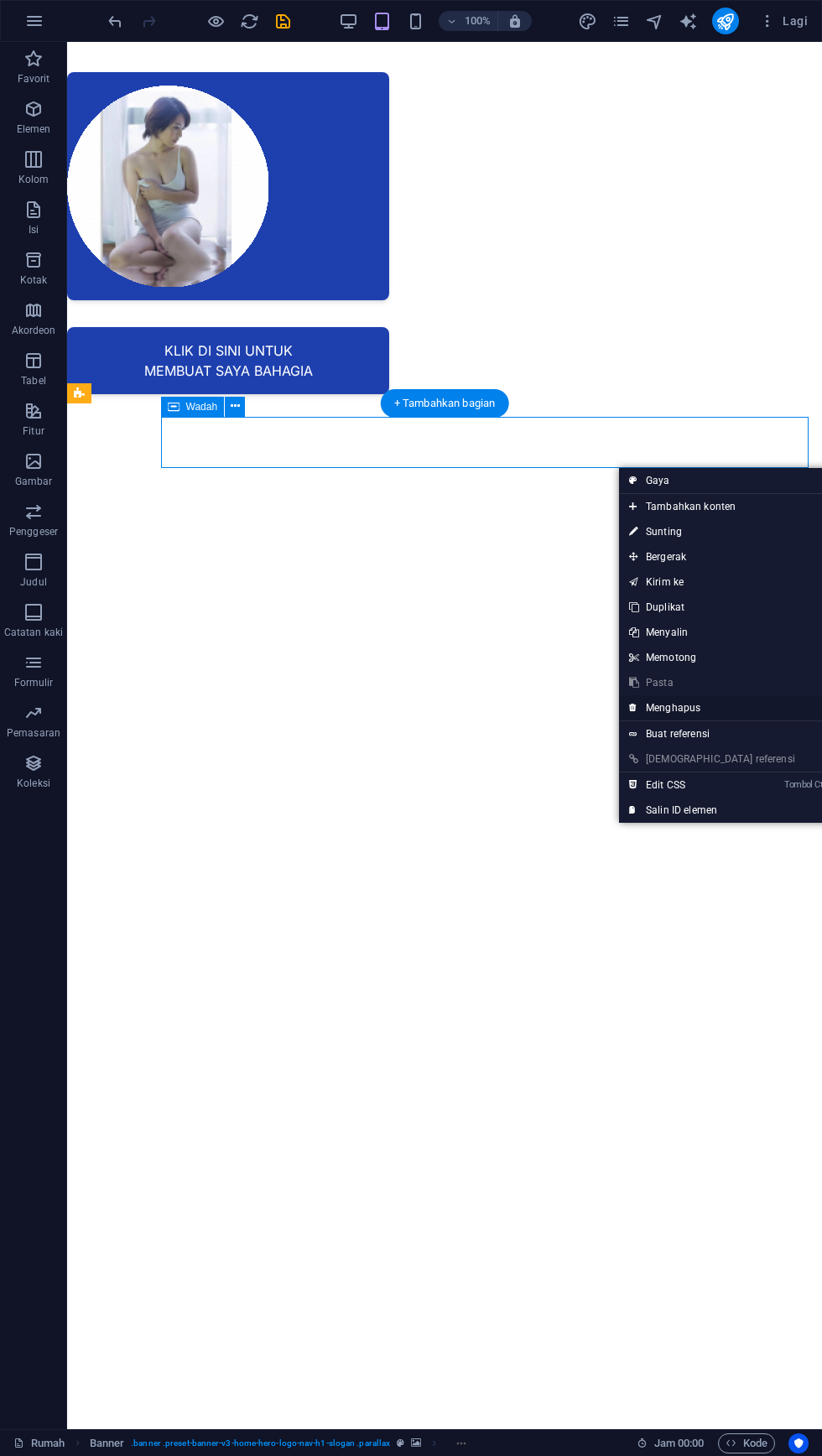
click at [699, 704] on font "Menghapus" at bounding box center [673, 708] width 55 height 12
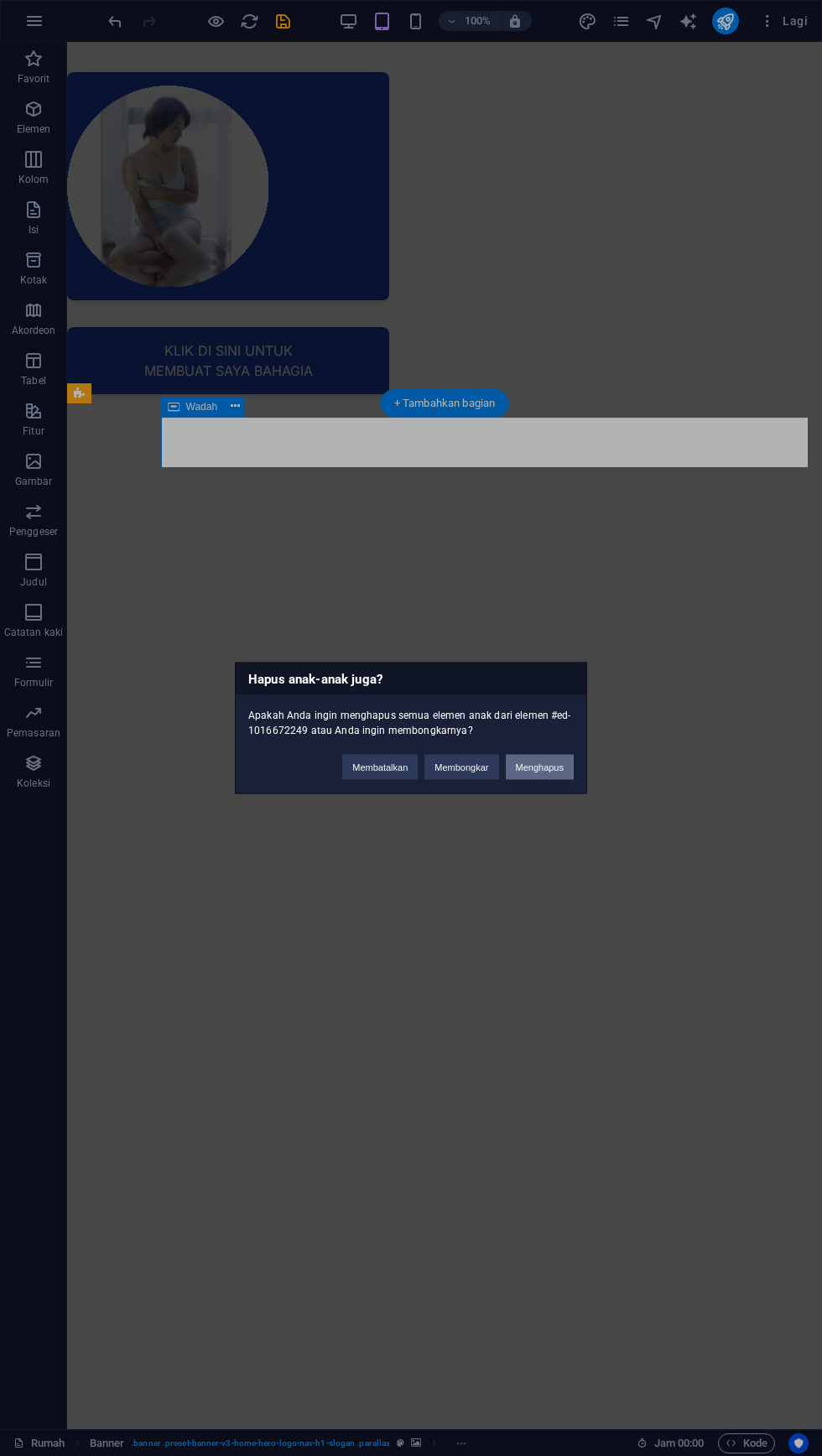
click at [559, 770] on font "Menghapus" at bounding box center [540, 767] width 49 height 10
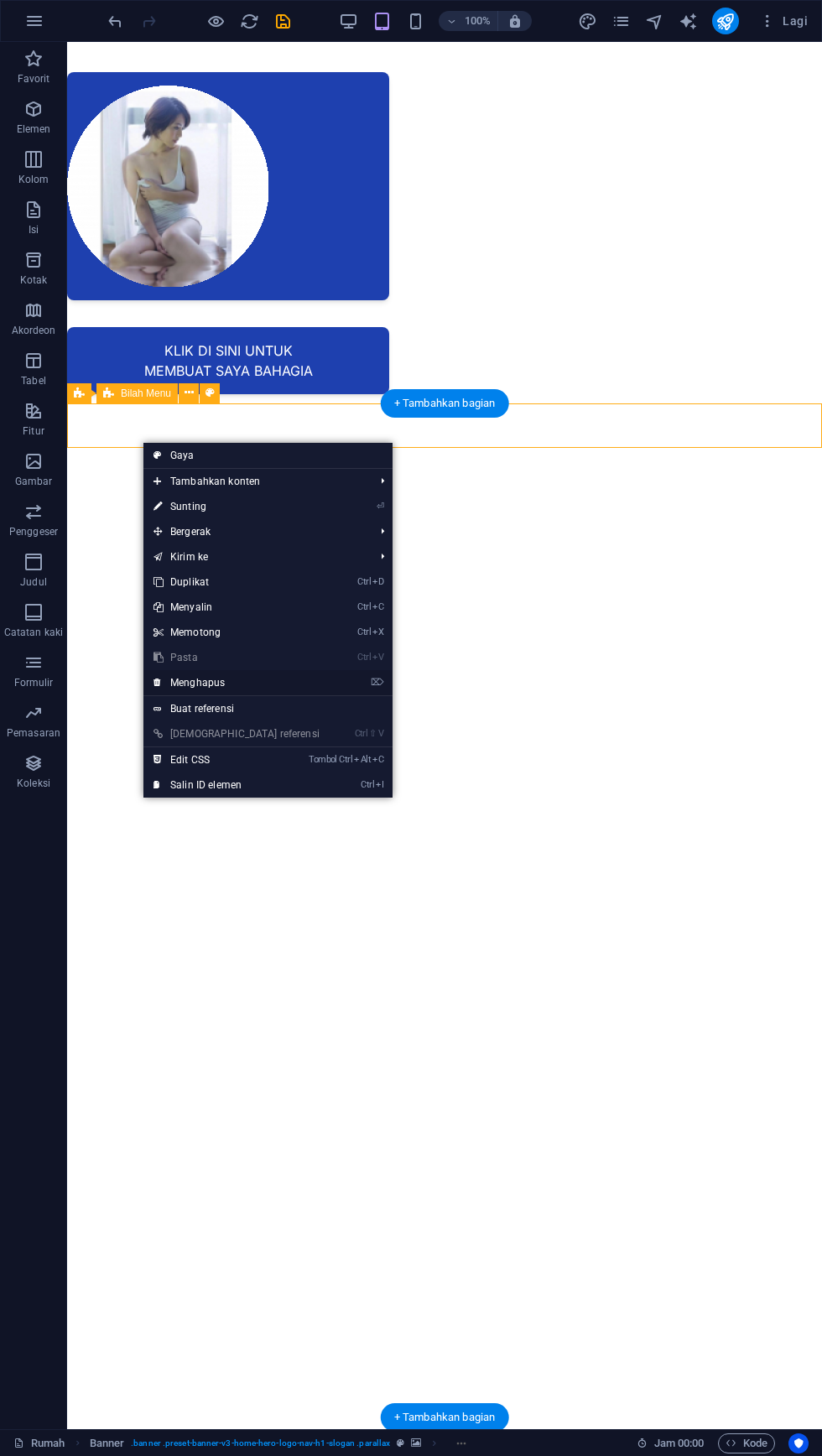
click at [158, 694] on icon at bounding box center [158, 683] width 8 height 25
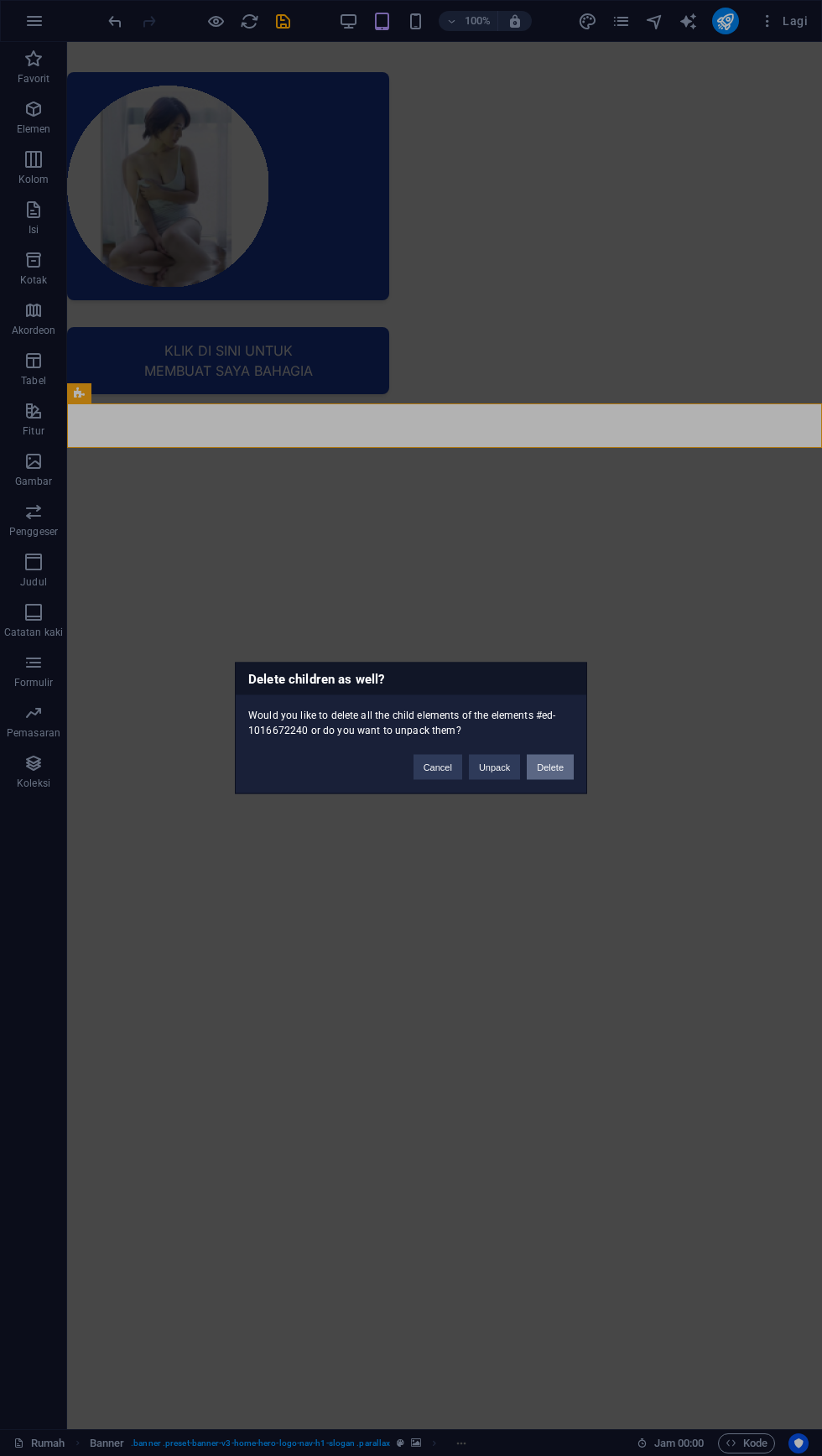
click at [563, 771] on button "Delete" at bounding box center [550, 768] width 47 height 25
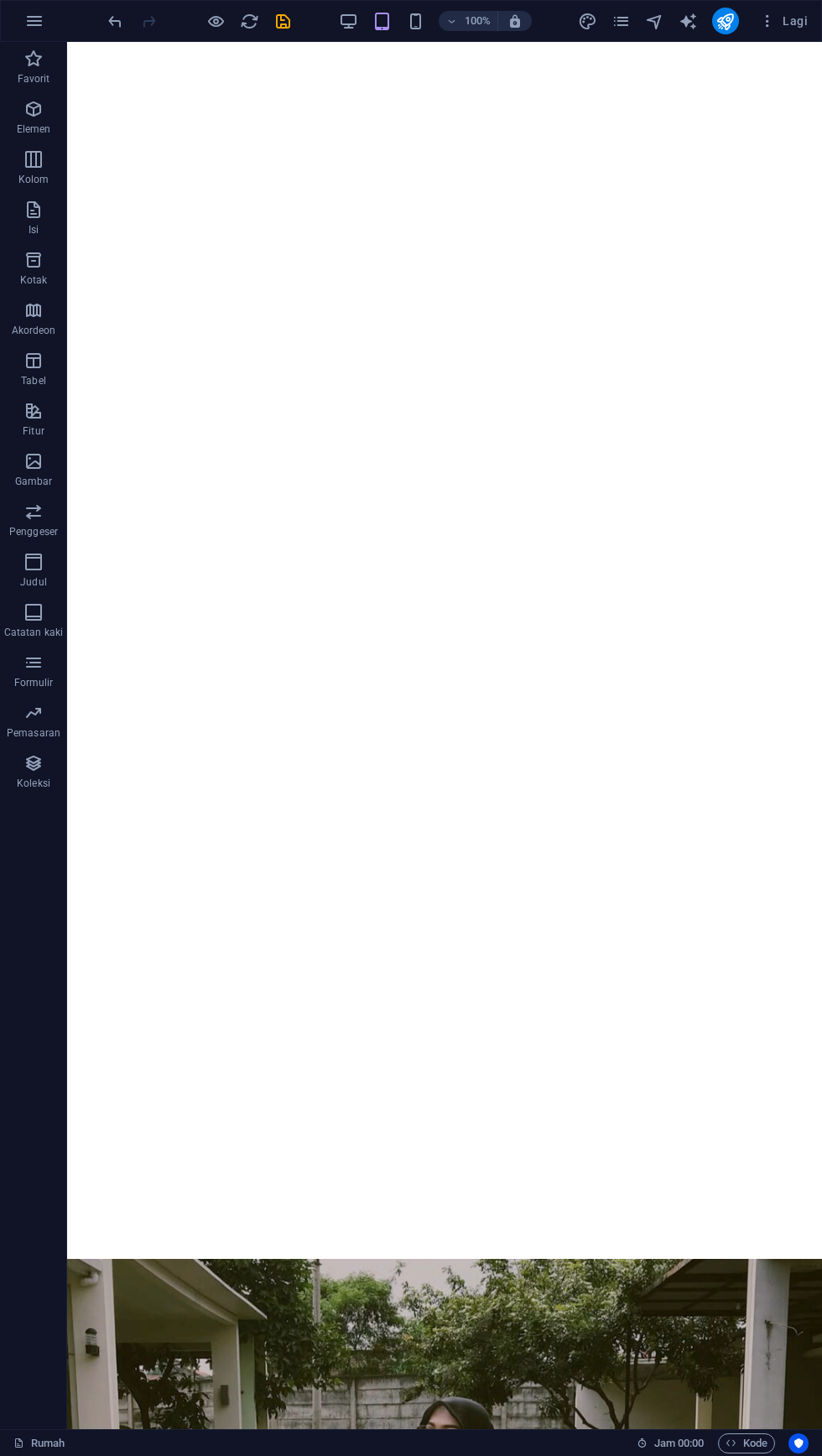
scroll to position [0, 0]
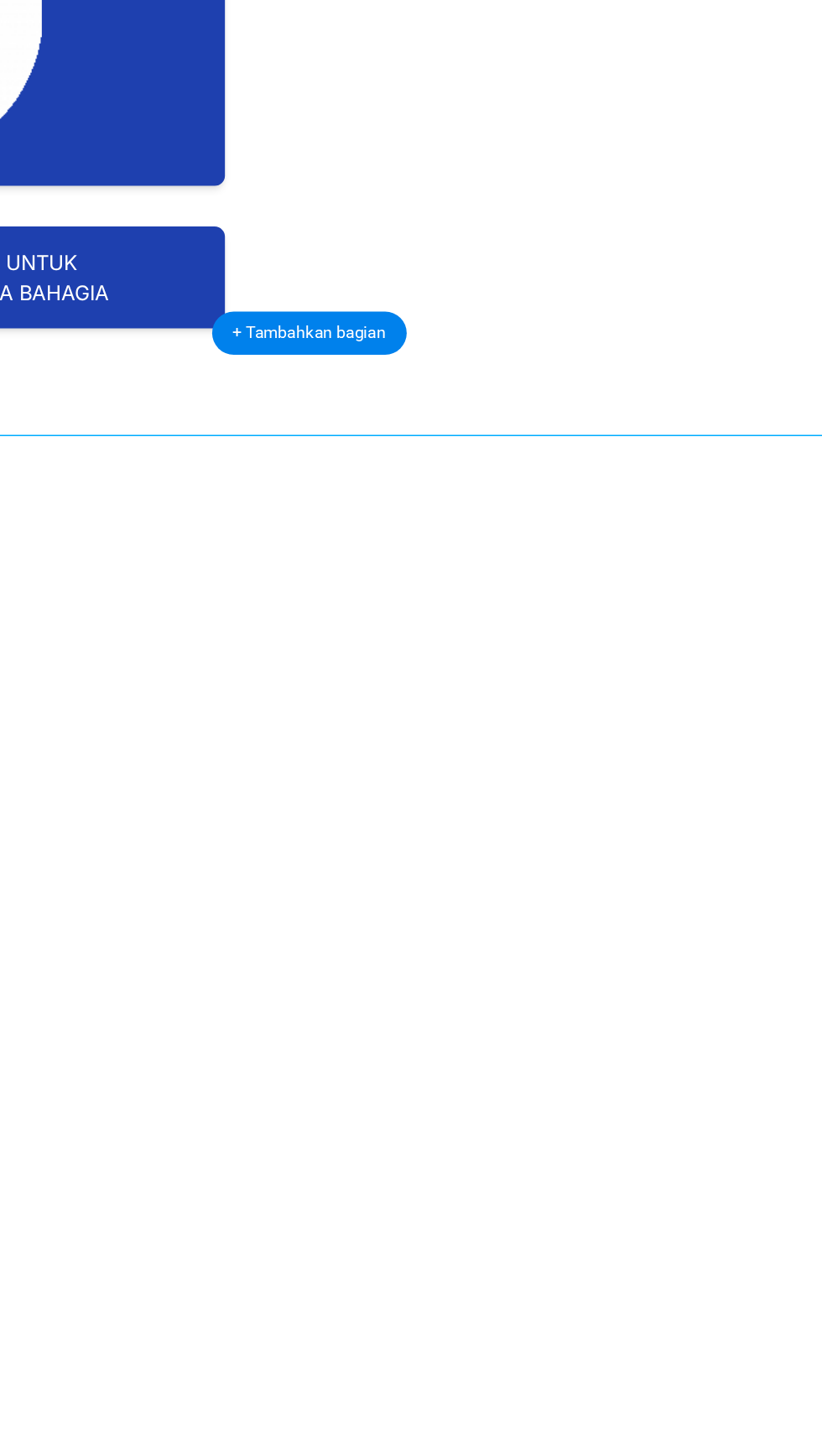
scroll to position [20, 0]
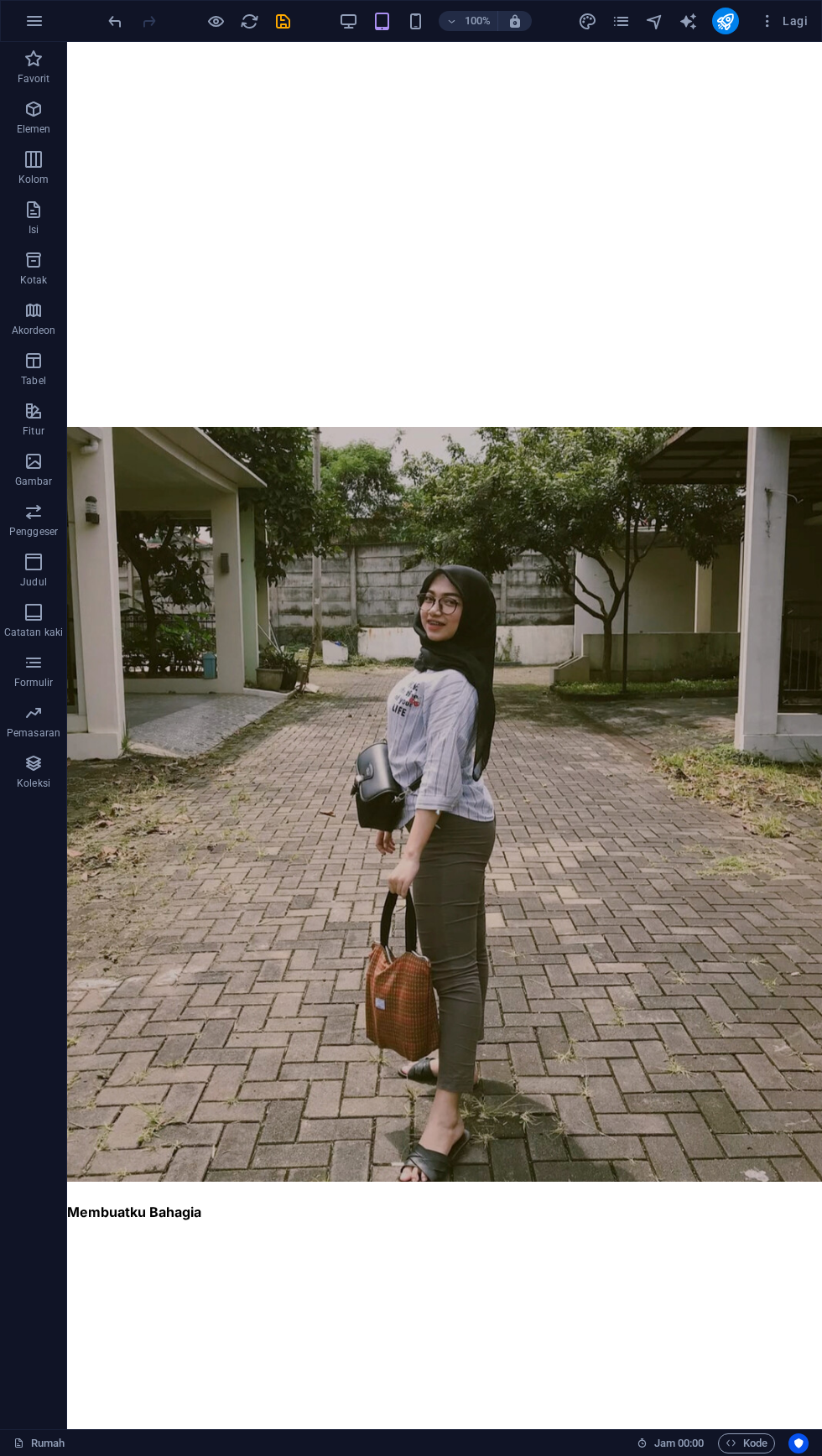
scroll to position [0, 0]
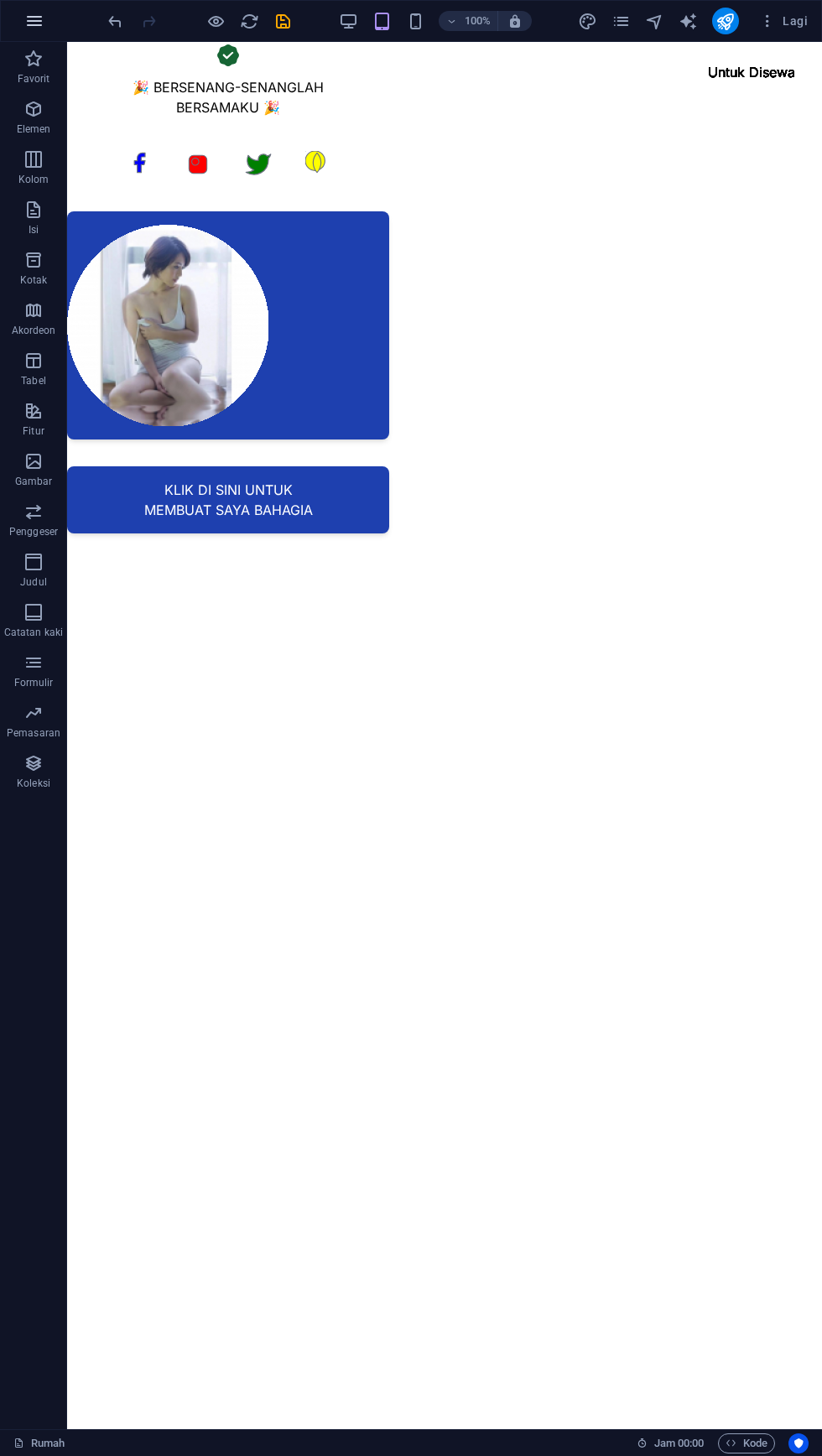
click at [33, 20] on icon "button" at bounding box center [34, 21] width 20 height 20
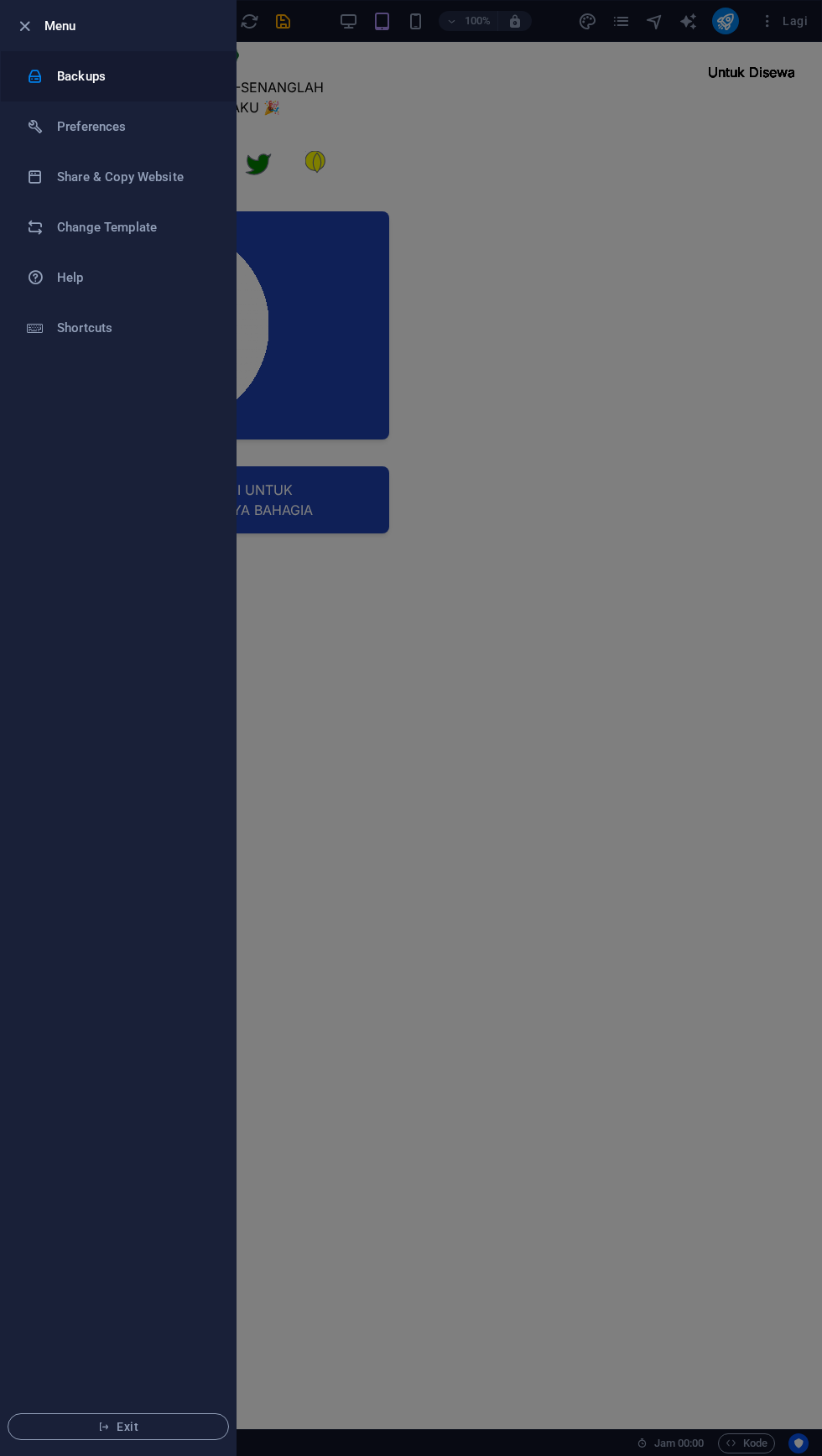
click at [98, 72] on h6 "Backups" at bounding box center [134, 77] width 155 height 20
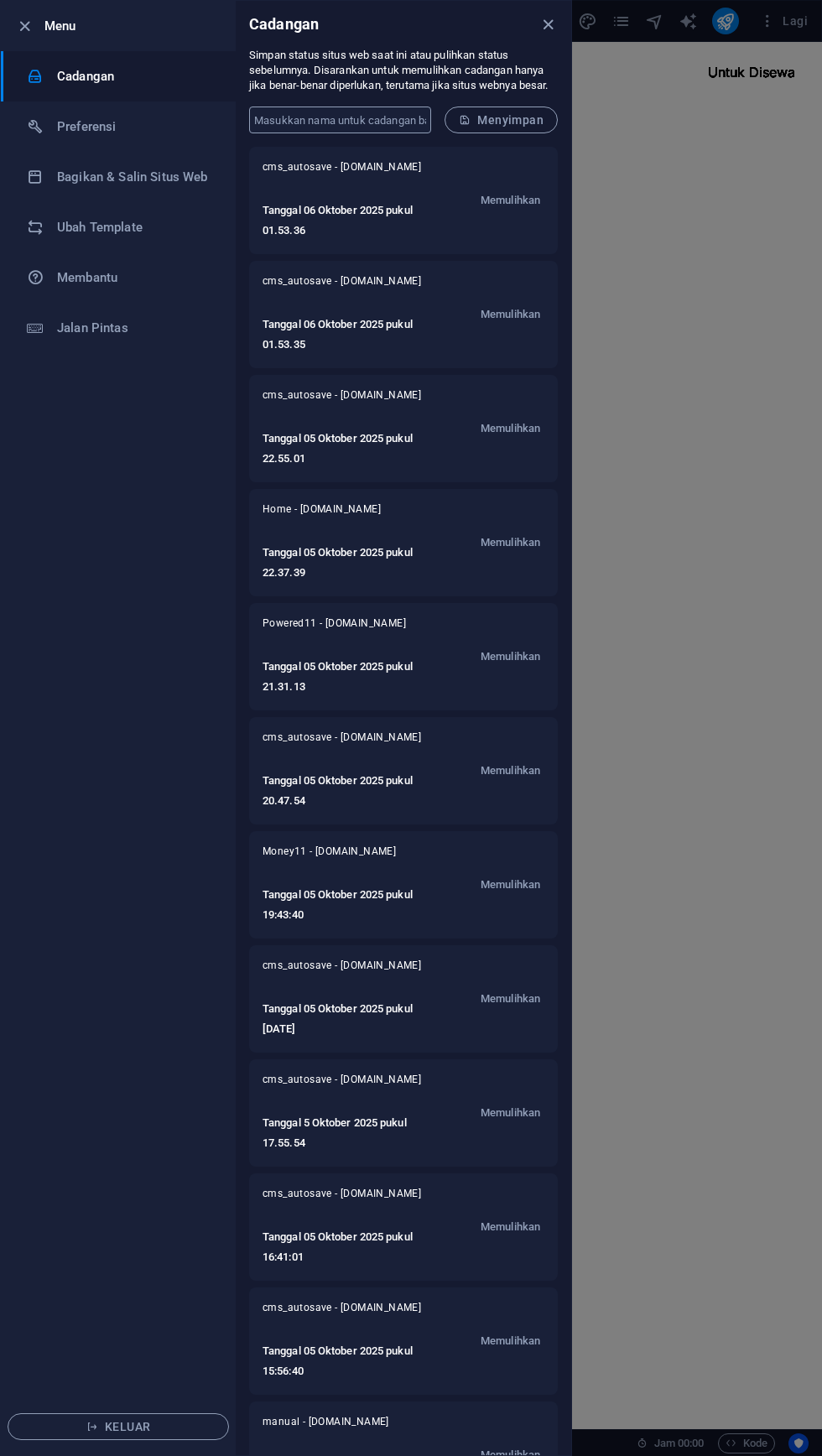
click at [385, 119] on input "text" at bounding box center [340, 120] width 182 height 27
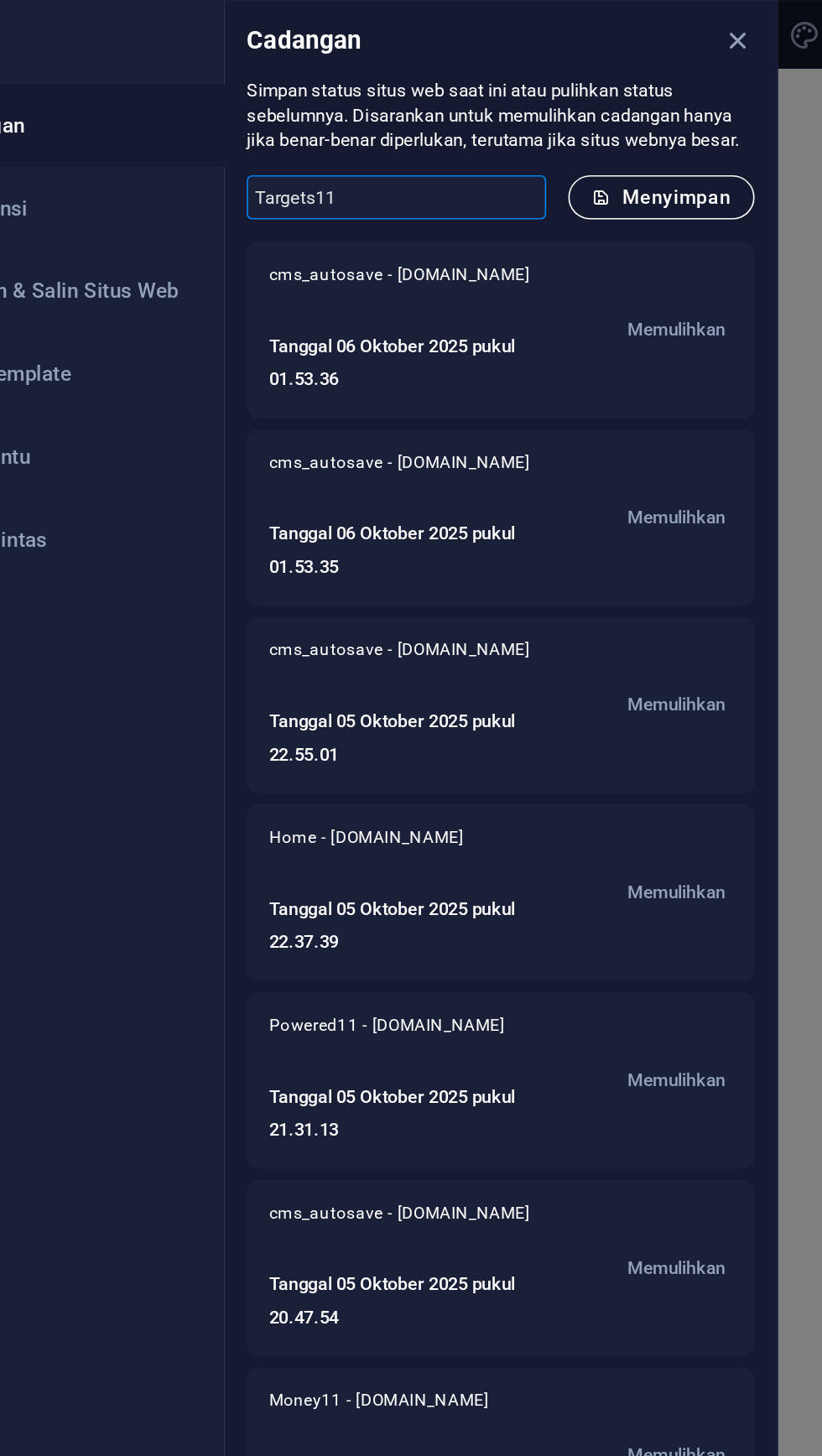
type input "Targets11"
click at [522, 119] on font "Menyimpan" at bounding box center [510, 120] width 67 height 14
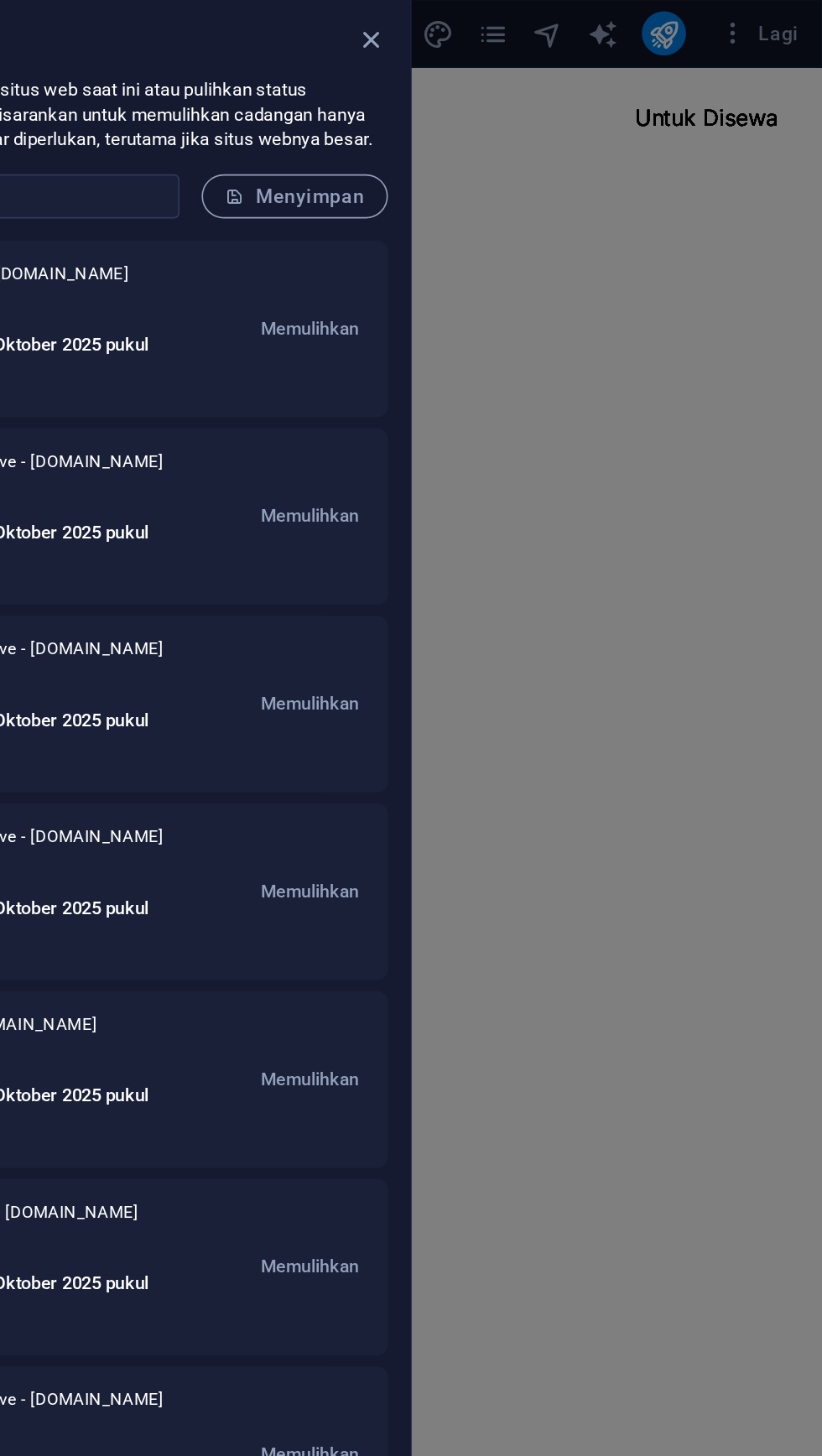
click at [725, 261] on div at bounding box center [411, 728] width 822 height 1456
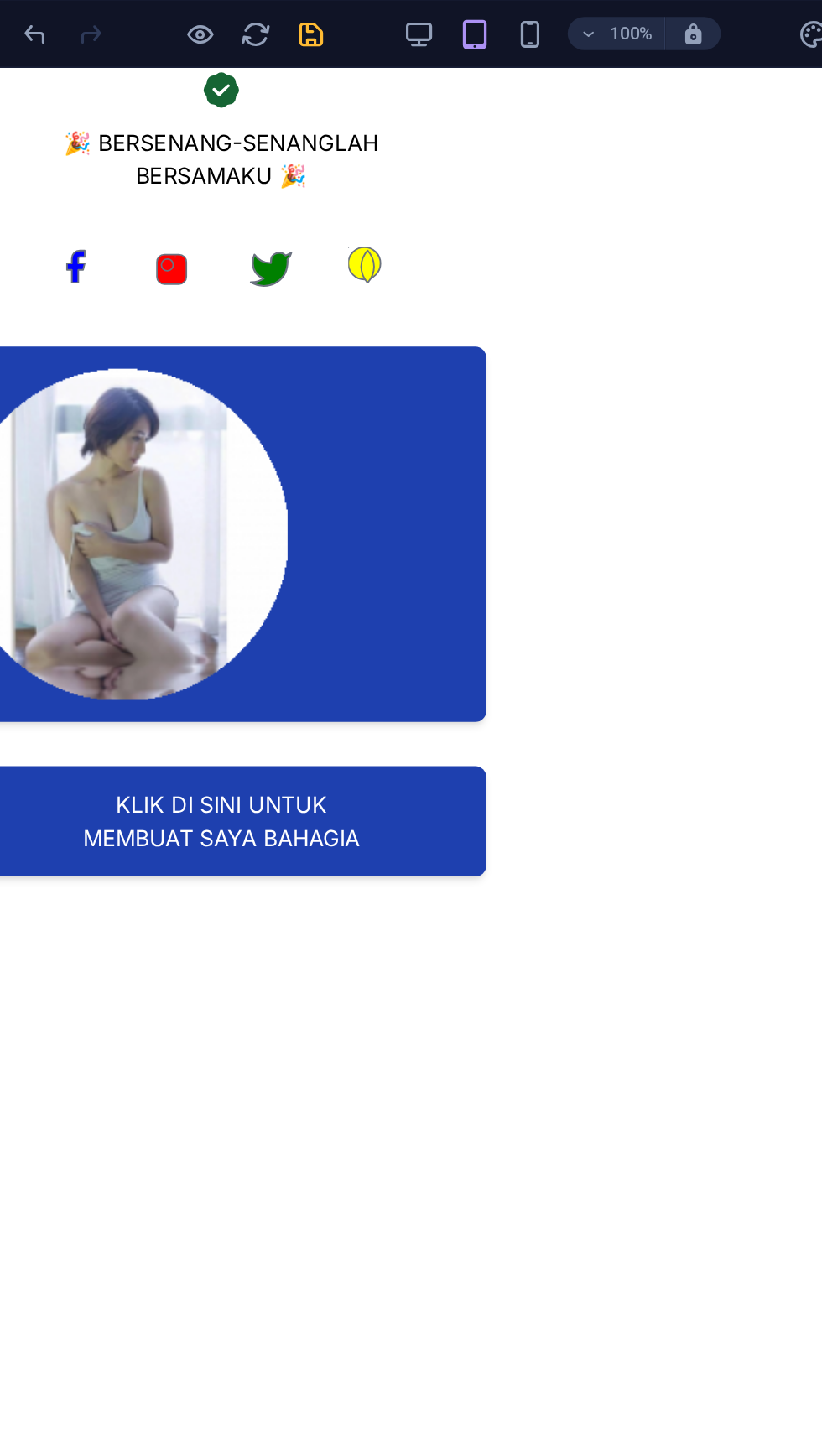
click at [287, 18] on icon "menyimpan" at bounding box center [283, 21] width 19 height 19
checkbox input "false"
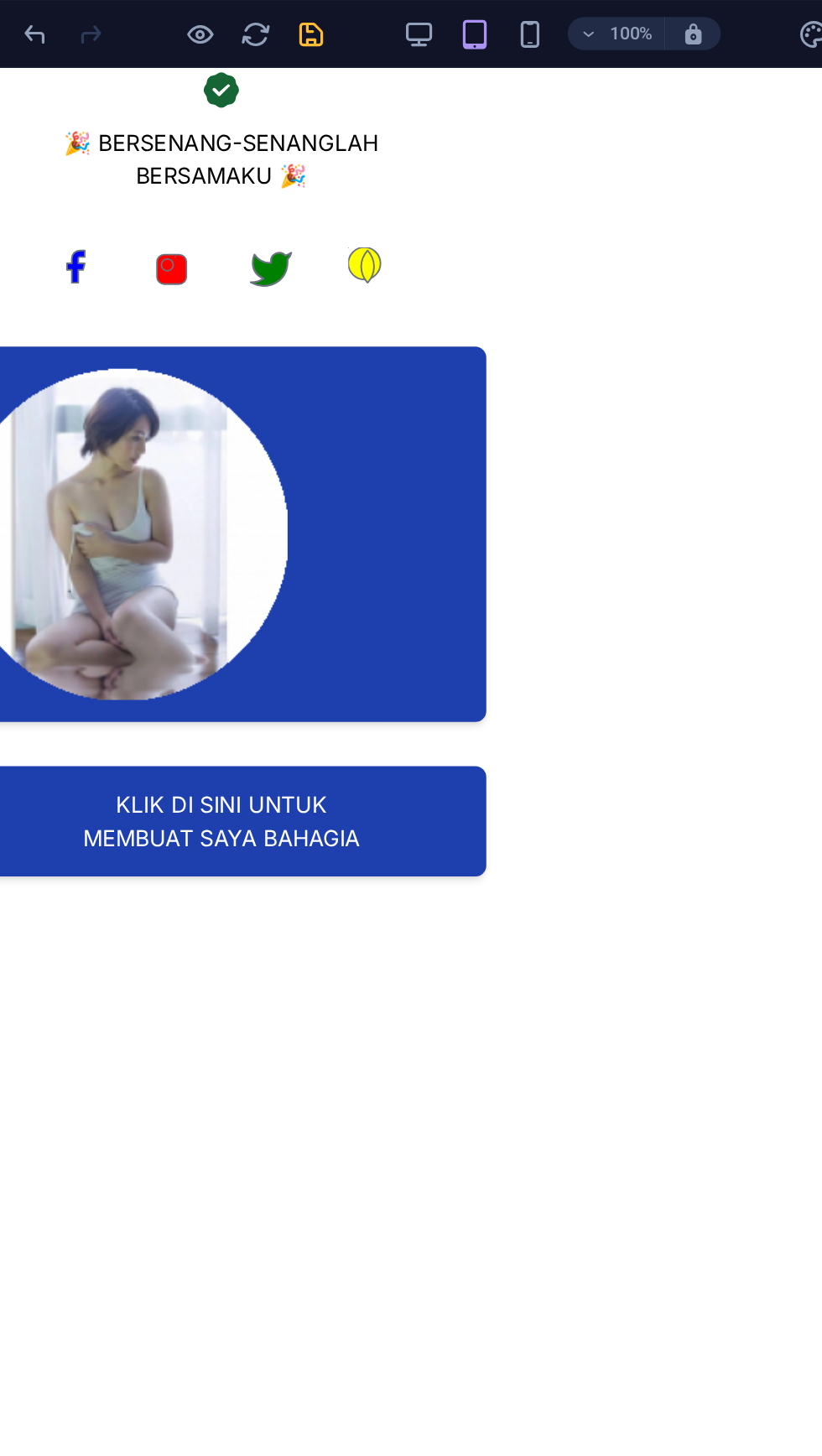
checkbox input "false"
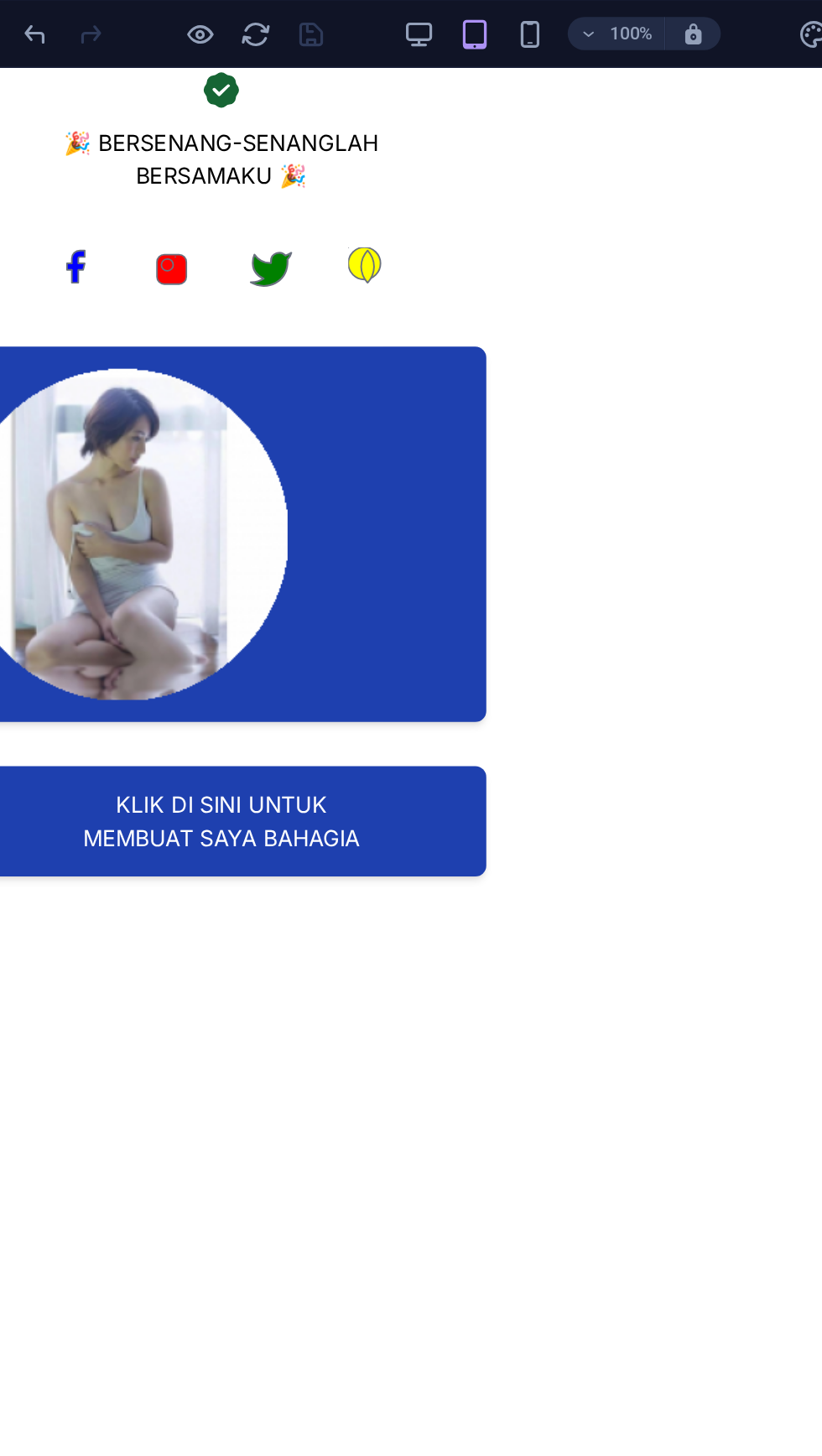
scroll to position [3, 0]
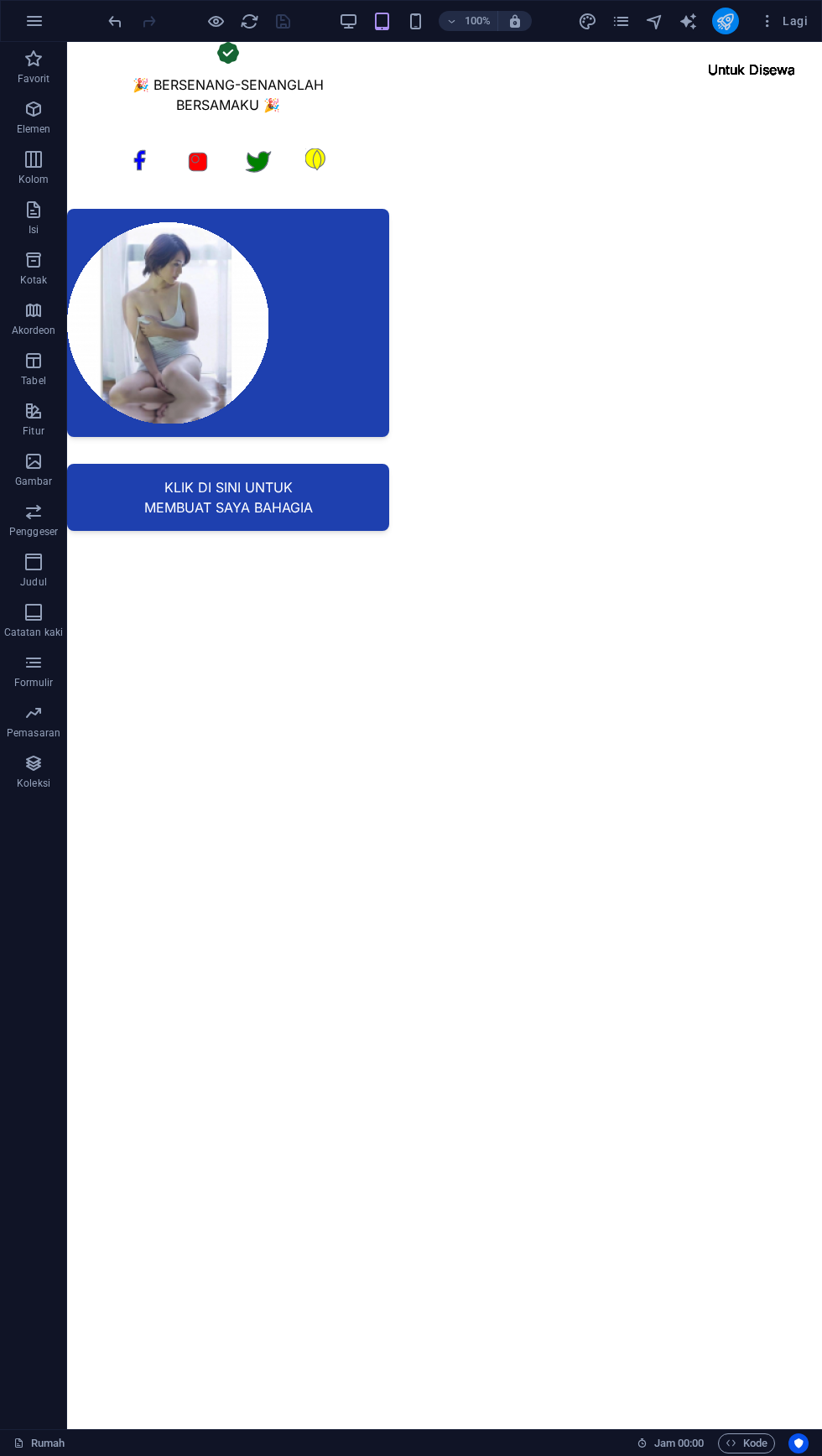
click at [735, 28] on icon "menerbitkan" at bounding box center [725, 21] width 19 height 19
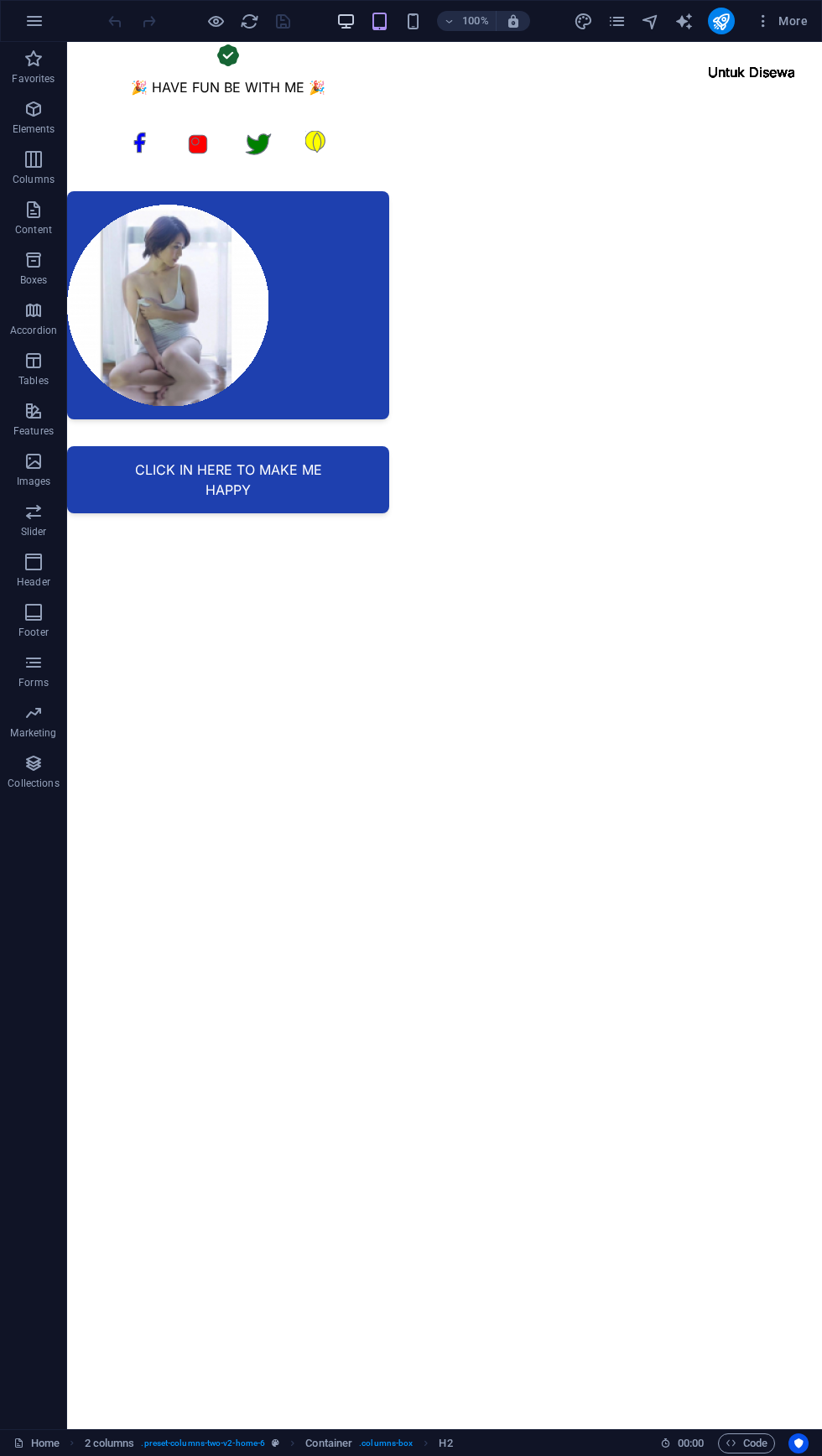
click at [353, 15] on icon "button" at bounding box center [346, 21] width 19 height 19
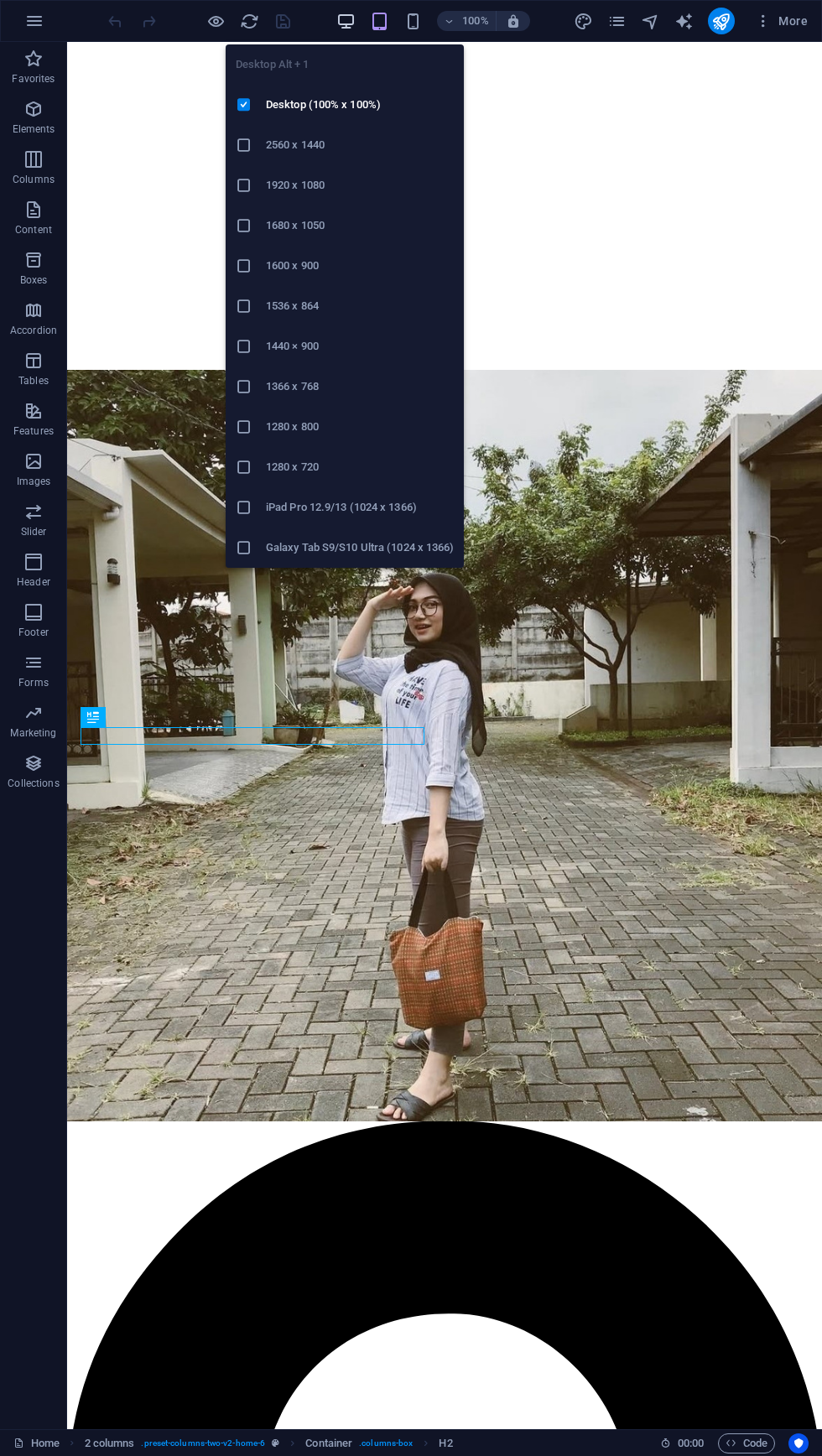
scroll to position [3048, 0]
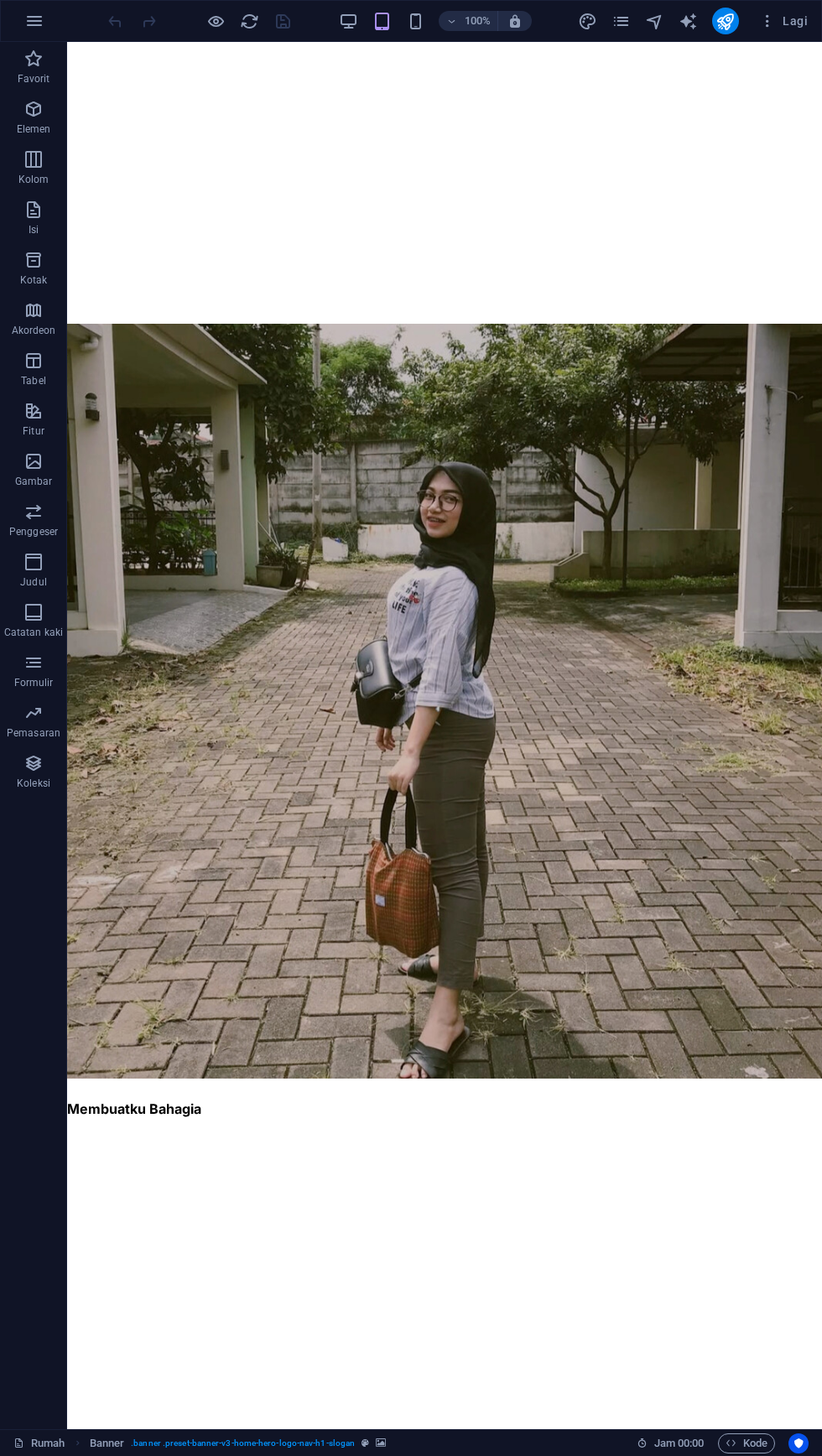
scroll to position [0, 0]
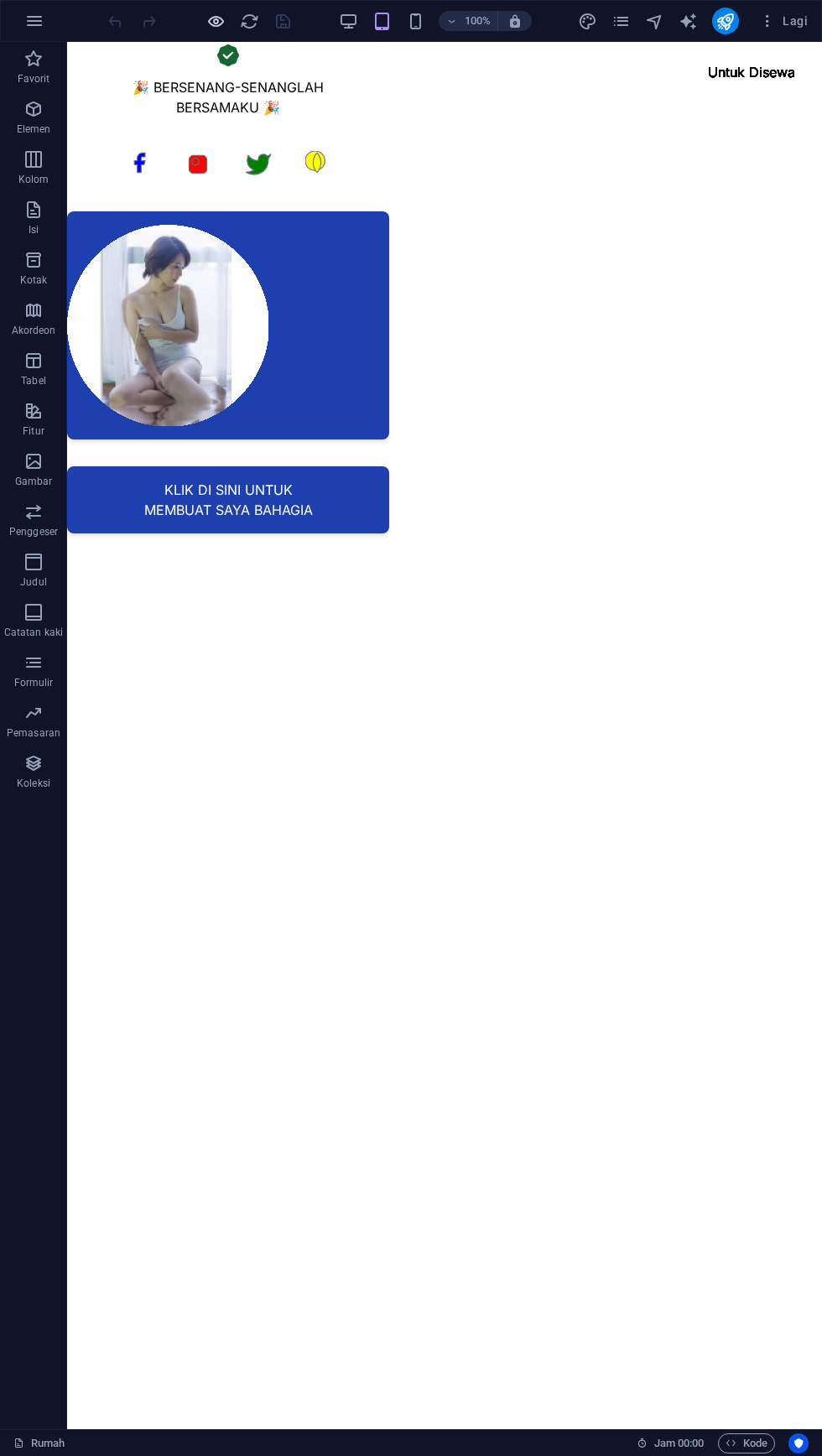
click at [216, 11] on button "button" at bounding box center [215, 21] width 20 height 20
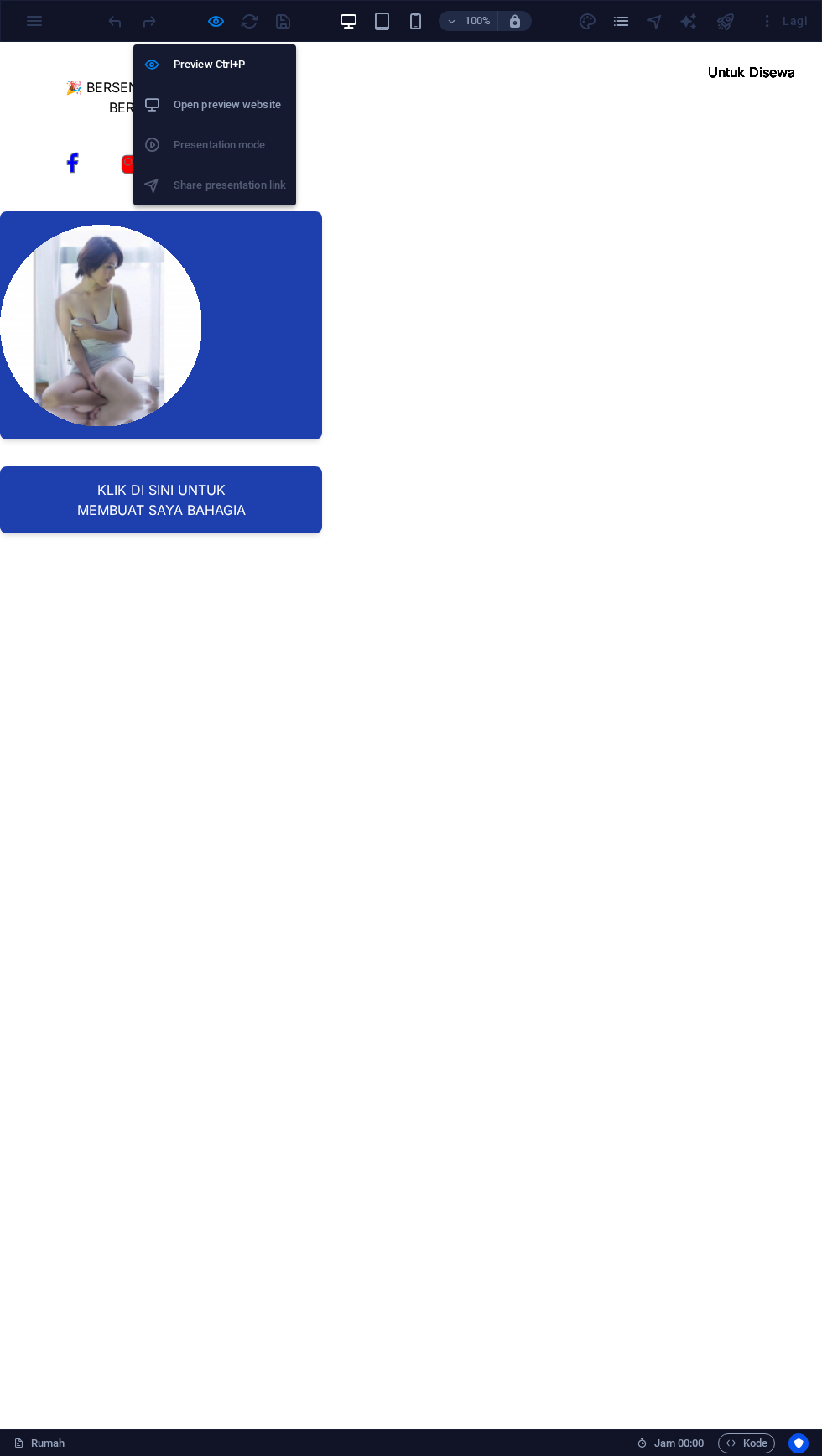
click at [262, 104] on h6 "Open preview website" at bounding box center [230, 104] width 113 height 20
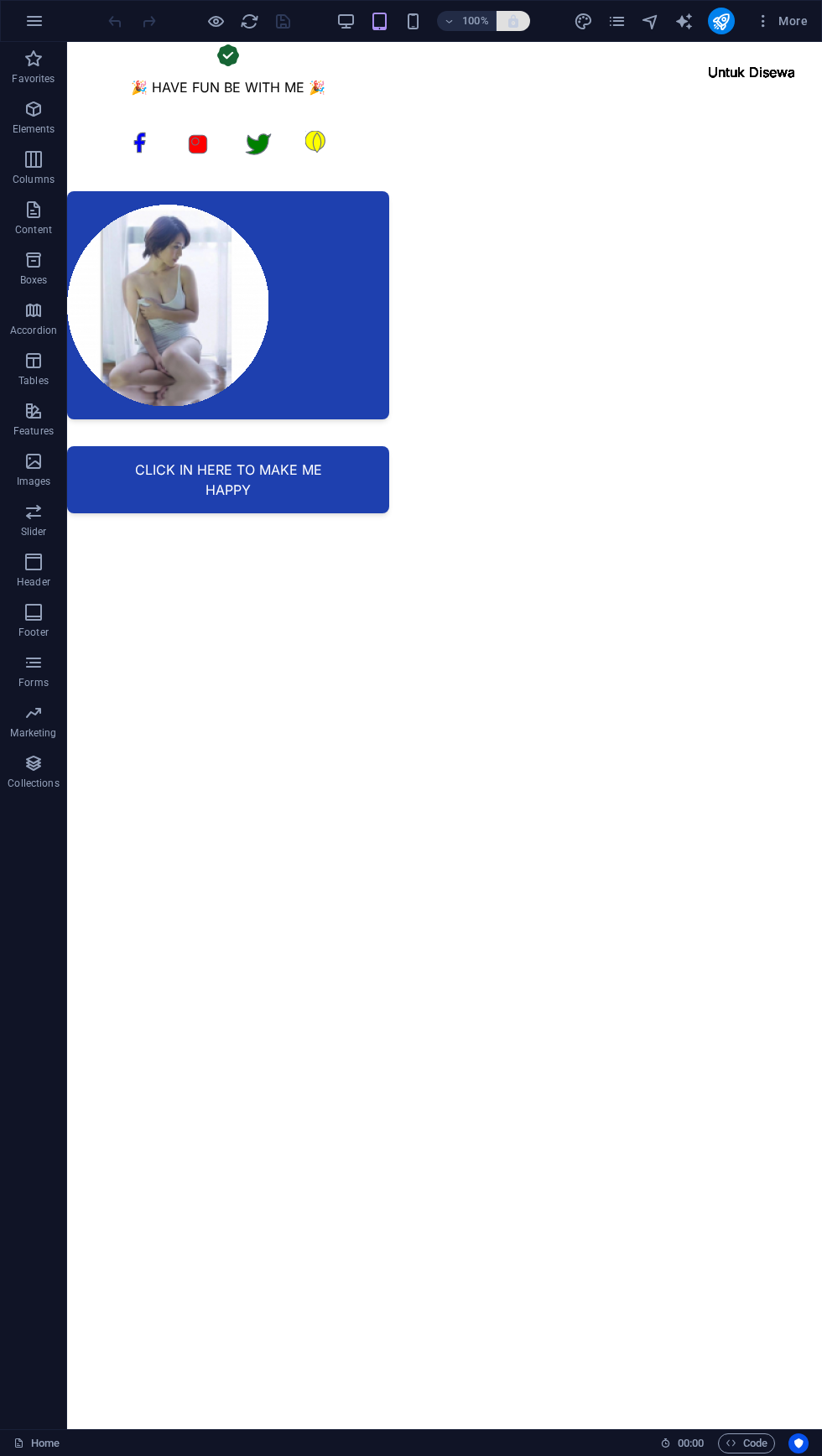
click at [519, 25] on icon "button" at bounding box center [513, 21] width 15 height 15
click at [513, 20] on icon "button" at bounding box center [513, 21] width 15 height 15
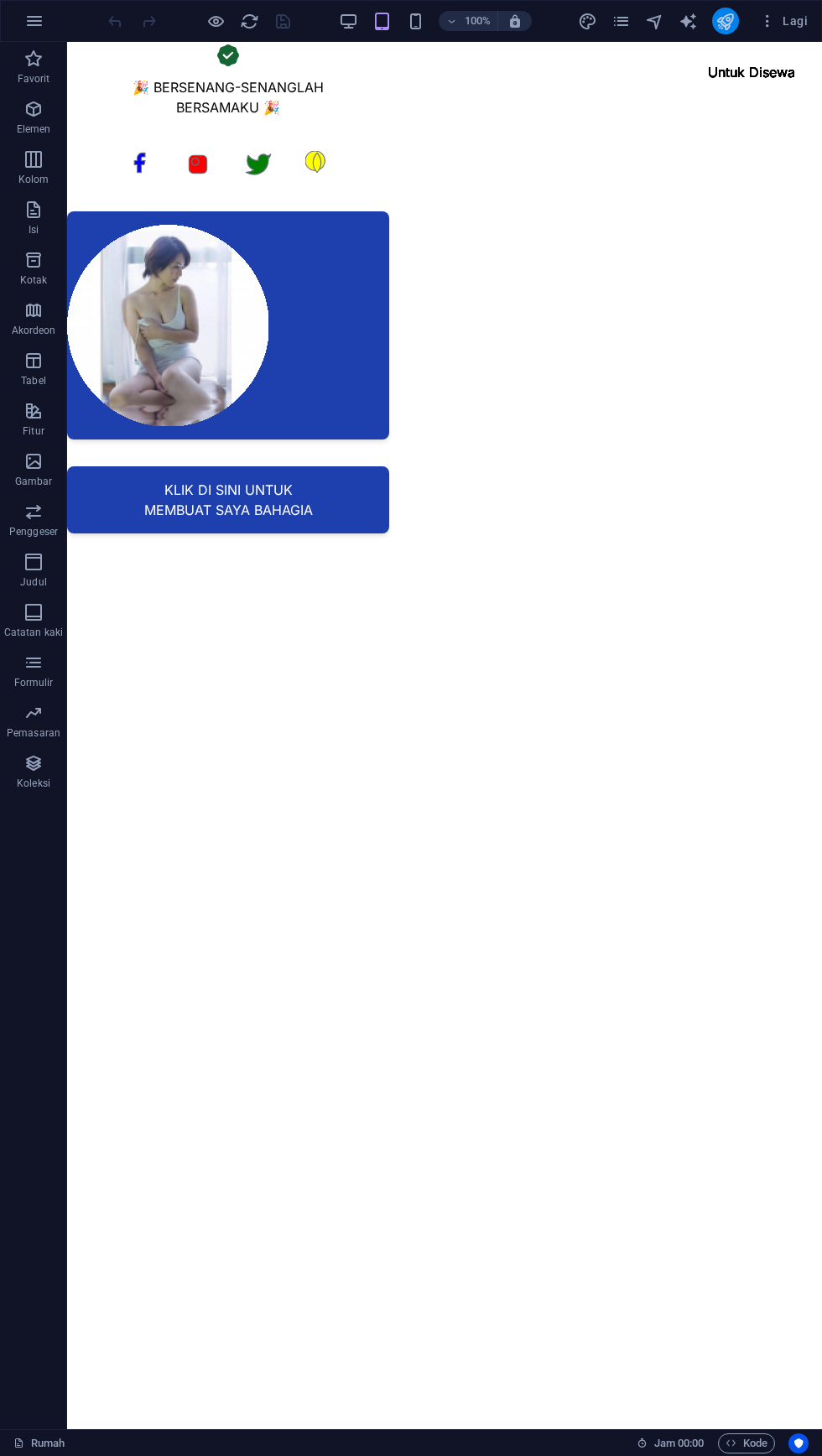
click at [732, 13] on icon "menerbitkan" at bounding box center [725, 21] width 19 height 19
